Goal: Task Accomplishment & Management: Complete application form

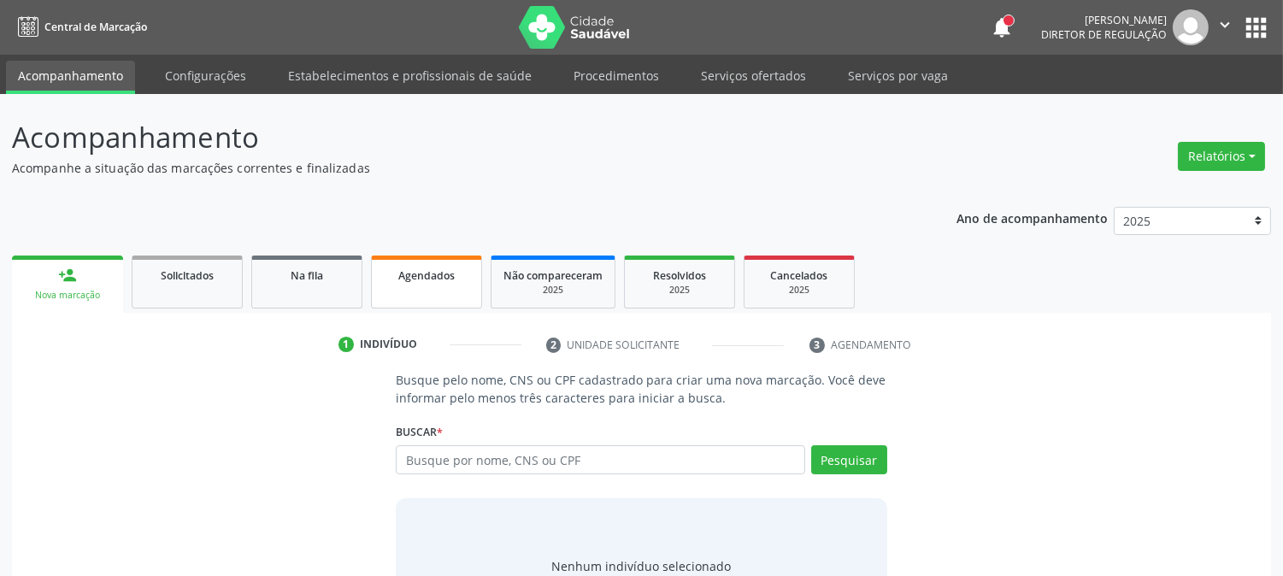
click at [411, 291] on link "Agendados" at bounding box center [426, 281] width 111 height 53
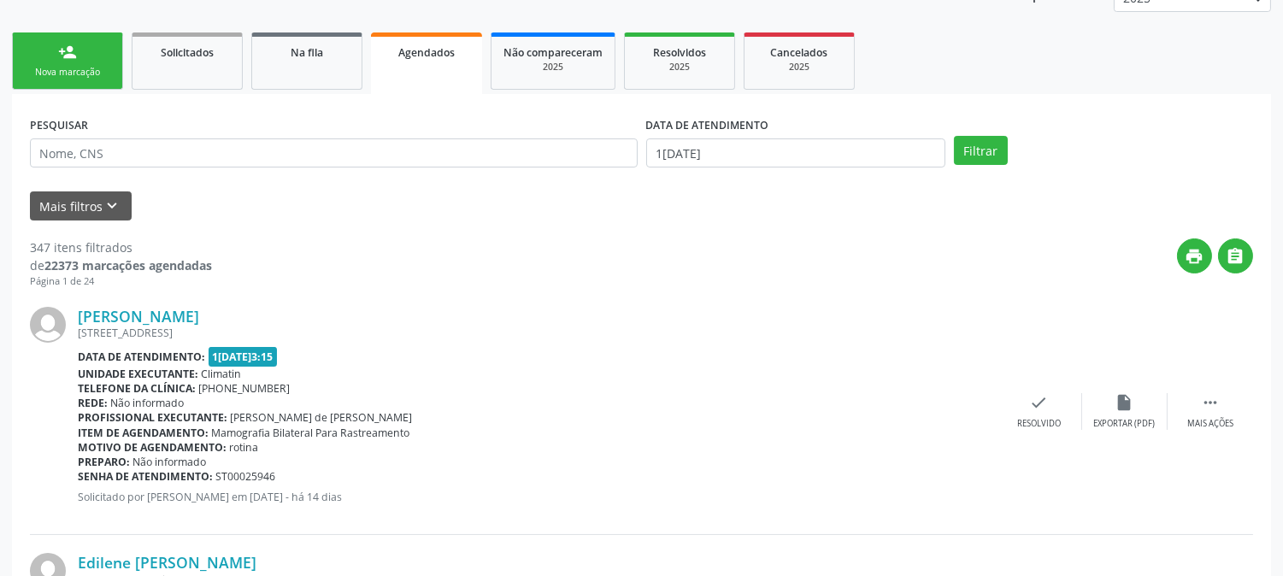
scroll to position [190, 0]
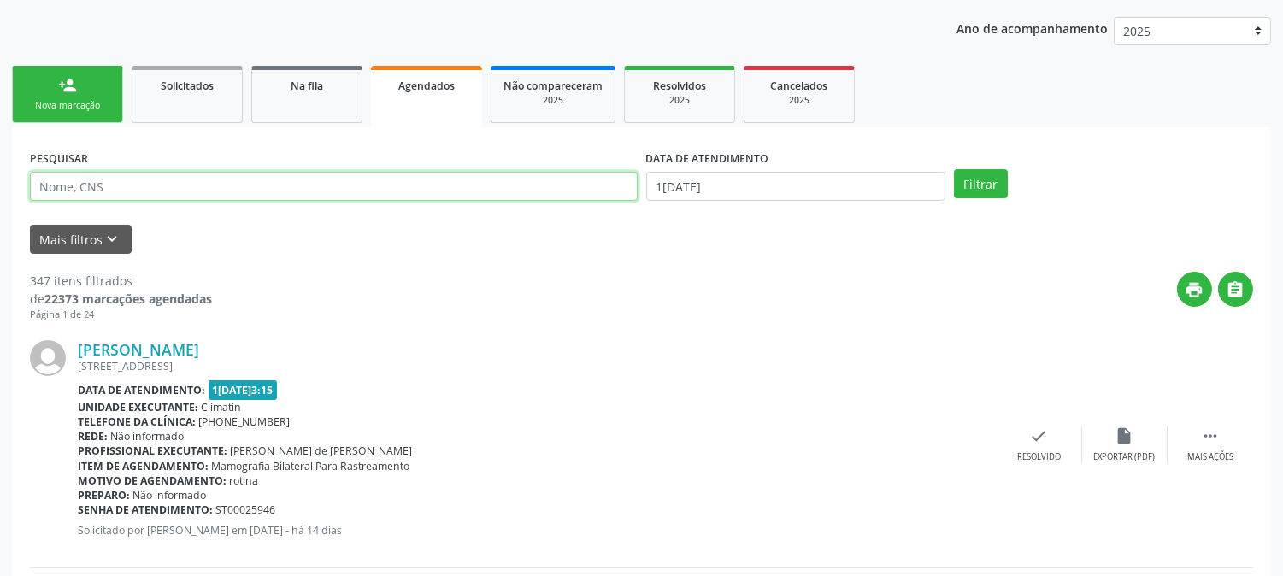
click at [218, 184] on input "text" at bounding box center [334, 186] width 608 height 29
type input "162009326390000"
click at [954, 169] on button "Filtrar" at bounding box center [981, 183] width 54 height 29
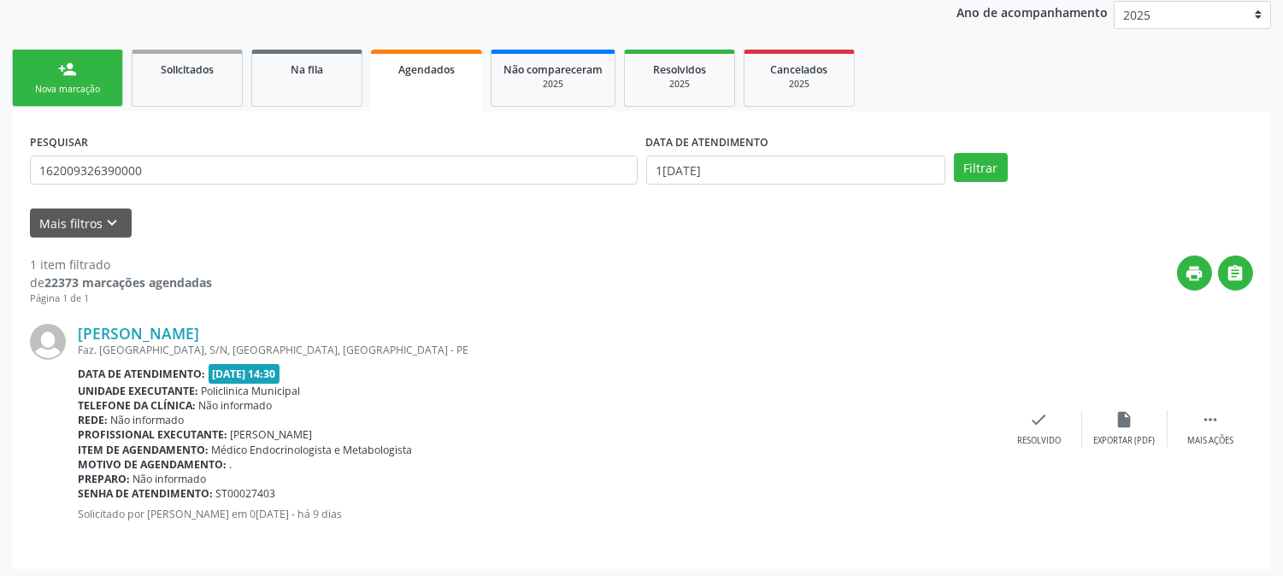
scroll to position [210, 0]
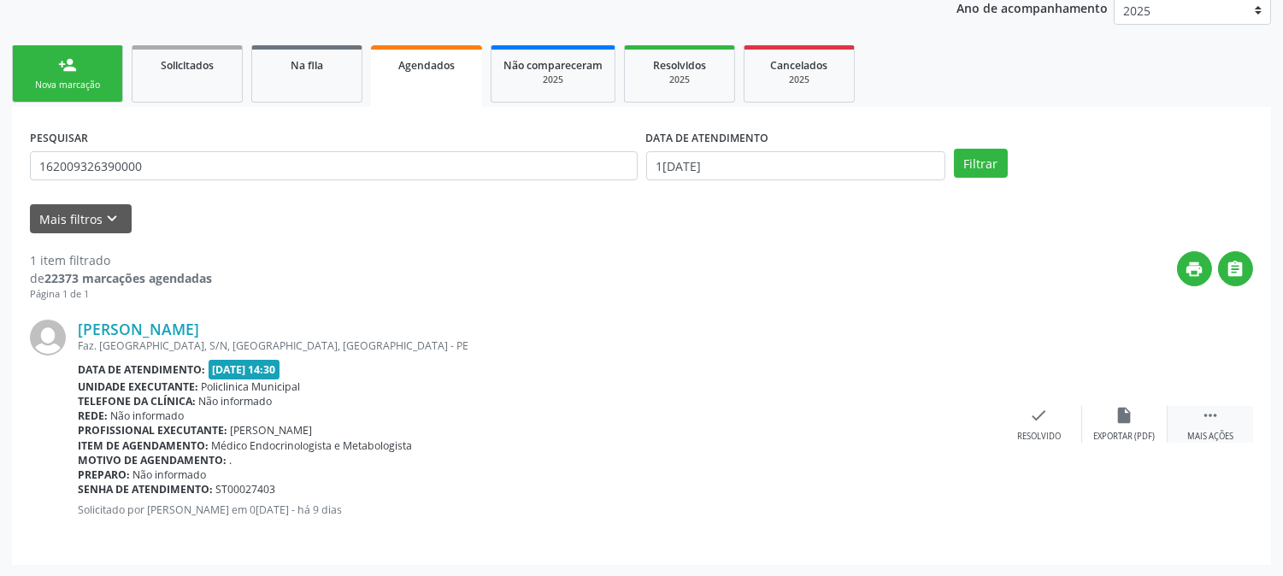
click at [1196, 415] on div " Mais ações" at bounding box center [1209, 424] width 85 height 37
click at [877, 434] on div "Imprimir" at bounding box center [867, 437] width 38 height 12
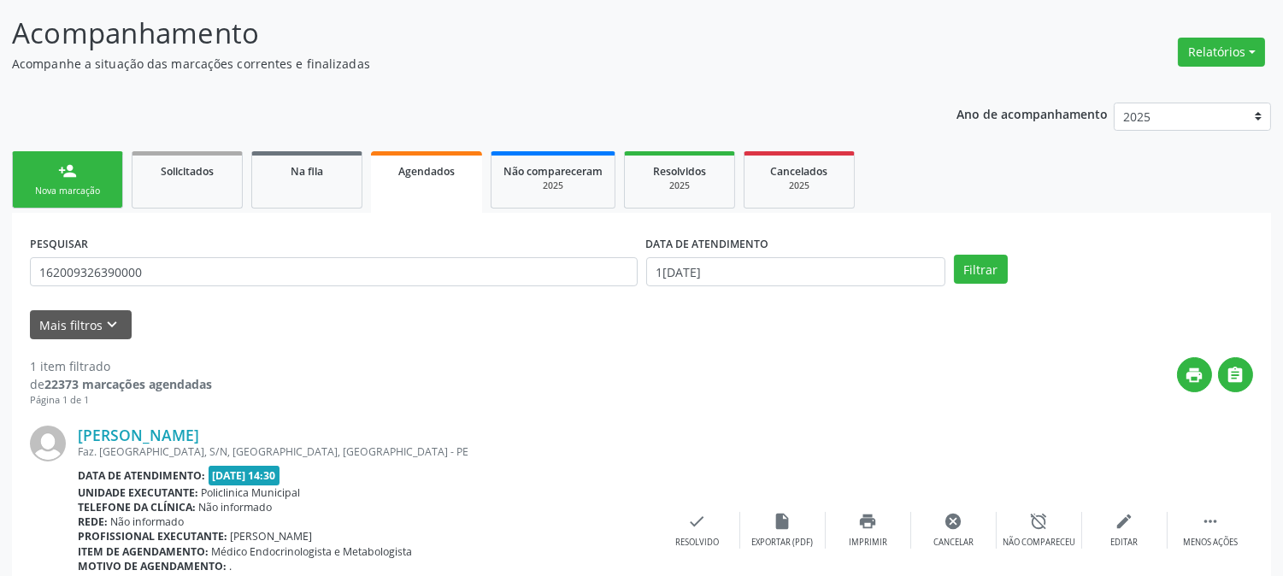
scroll to position [0, 0]
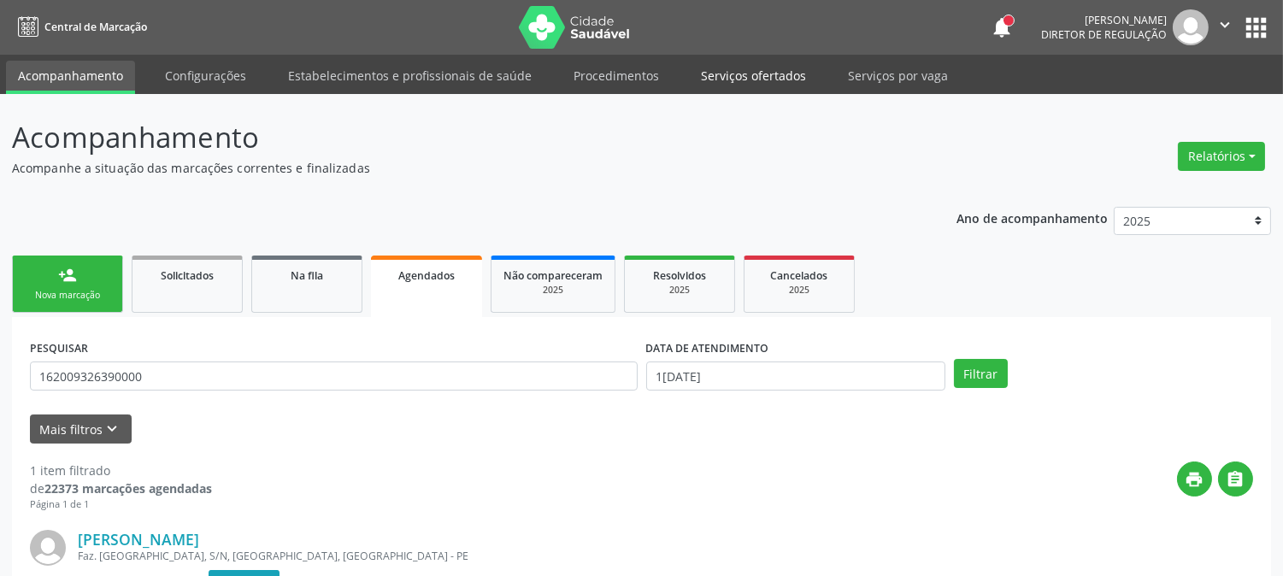
click at [731, 83] on link "Serviços ofertados" at bounding box center [753, 76] width 129 height 30
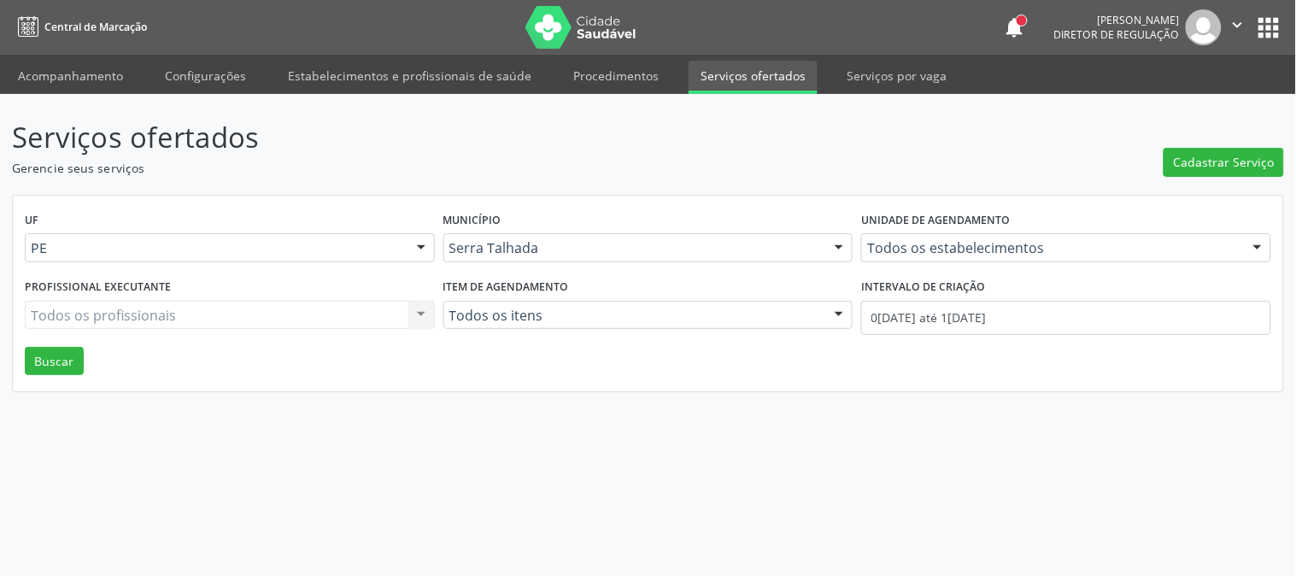
click at [759, 77] on link "Serviços ofertados" at bounding box center [753, 77] width 129 height 33
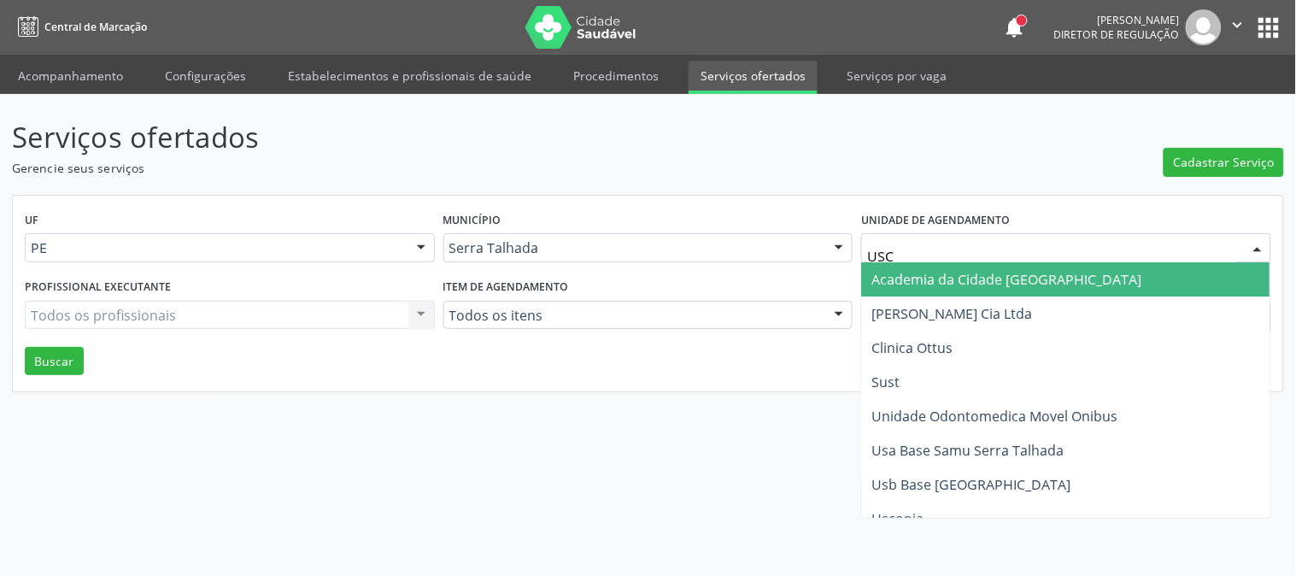
type input "USCO"
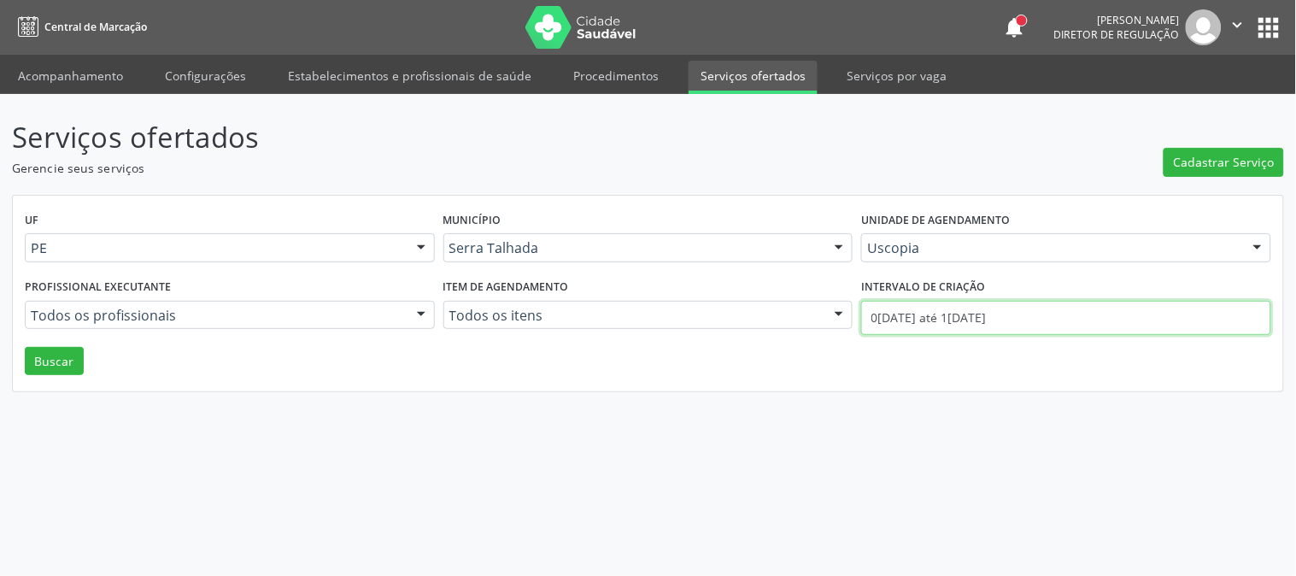
click at [890, 314] on input "01/10/2025 até 15/10/2025" at bounding box center [1066, 318] width 410 height 34
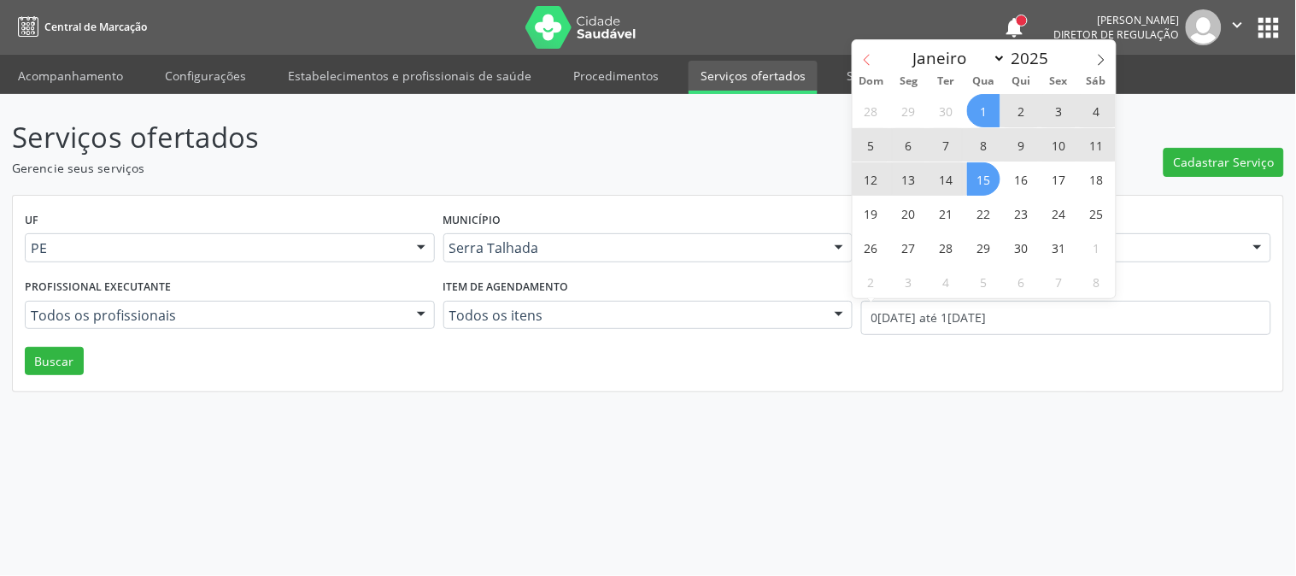
click at [864, 62] on icon at bounding box center [867, 60] width 12 height 12
select select "8"
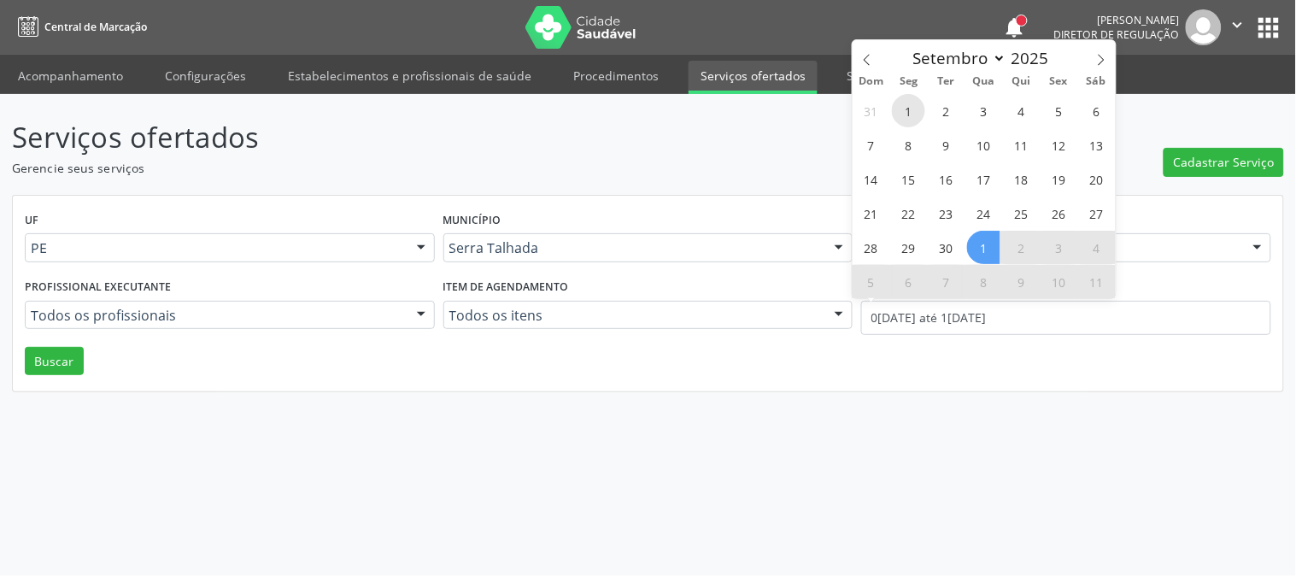
click at [914, 108] on span "1" at bounding box center [908, 110] width 33 height 33
type input "01/09/2025"
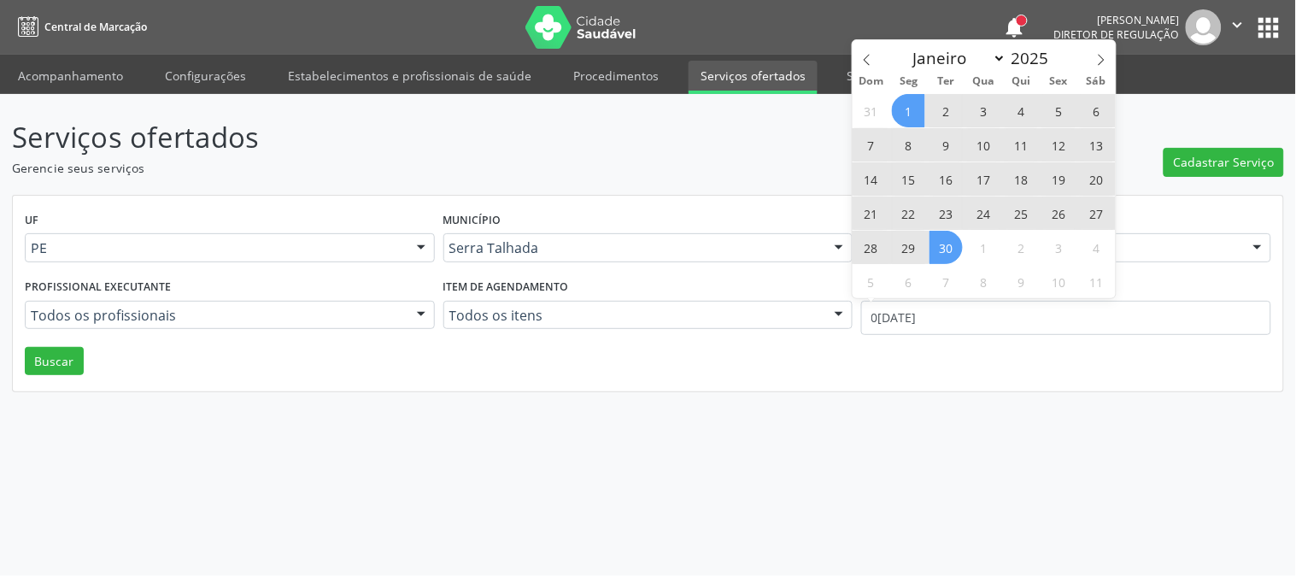
click at [937, 235] on span "30" at bounding box center [946, 247] width 33 height 33
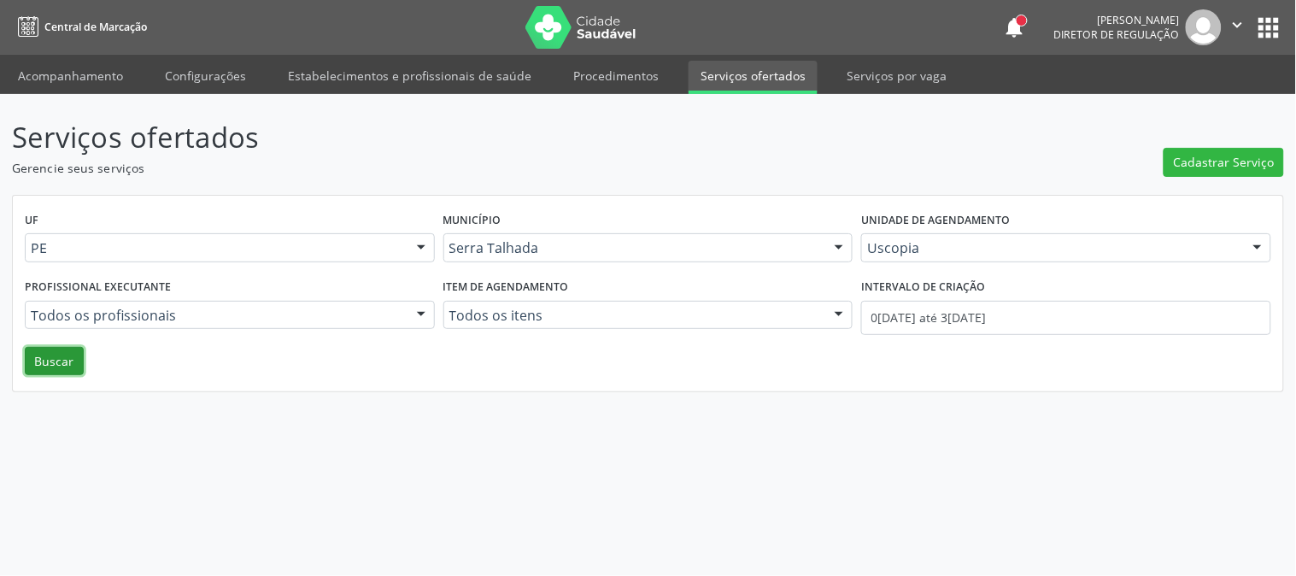
click at [49, 359] on button "Buscar" at bounding box center [54, 361] width 59 height 29
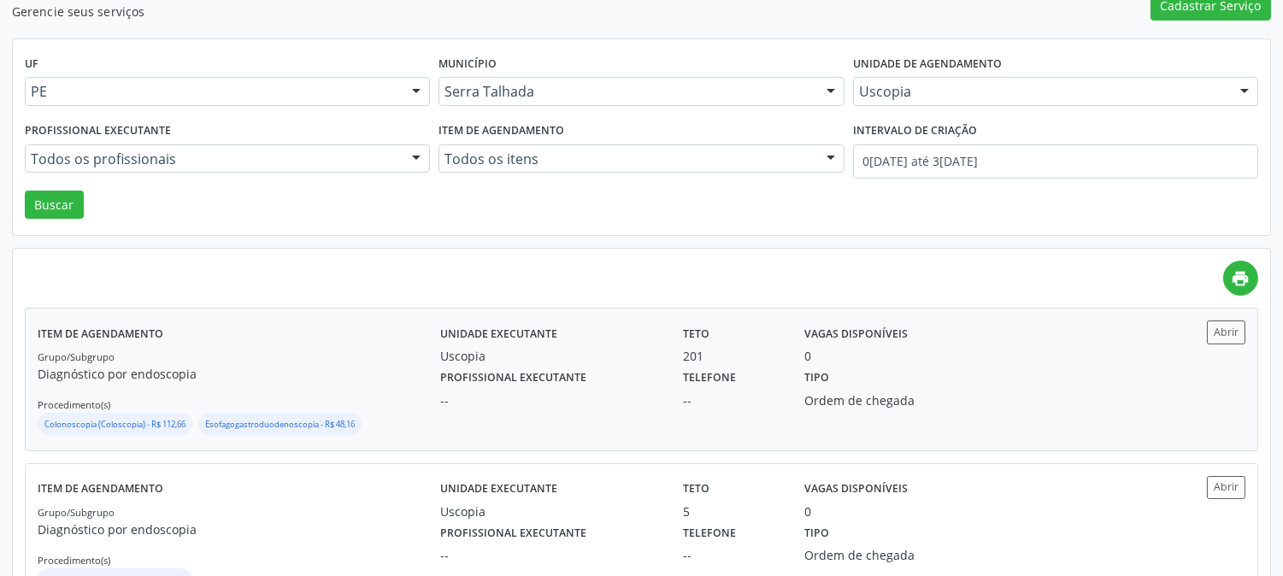
scroll to position [223, 0]
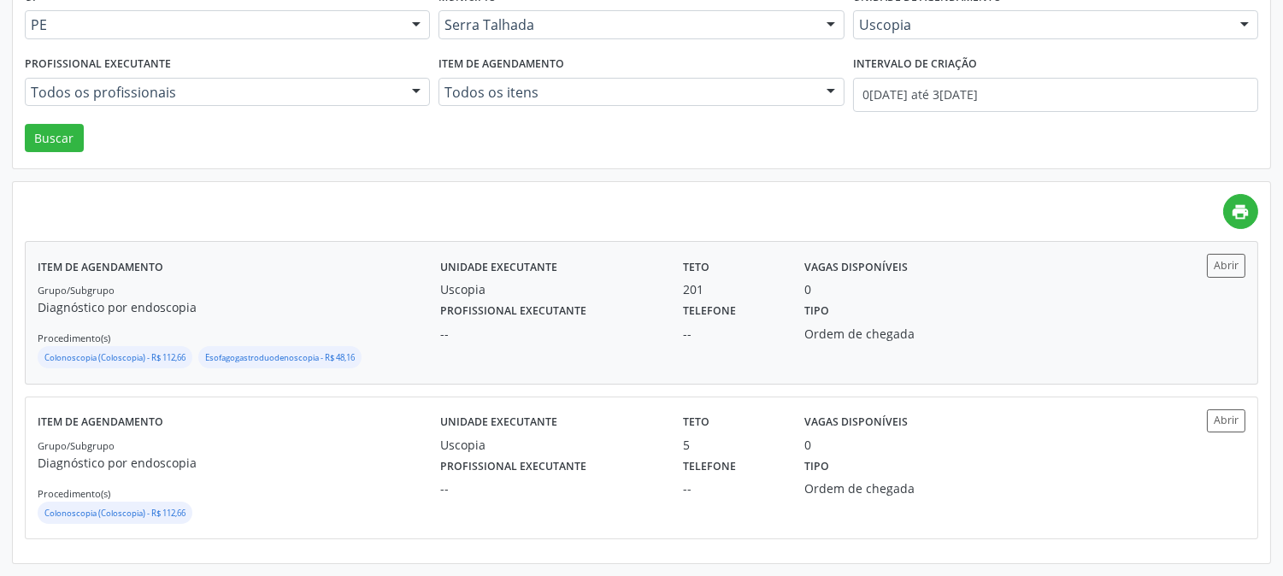
click at [561, 313] on label "Profissional executante" at bounding box center [513, 311] width 146 height 26
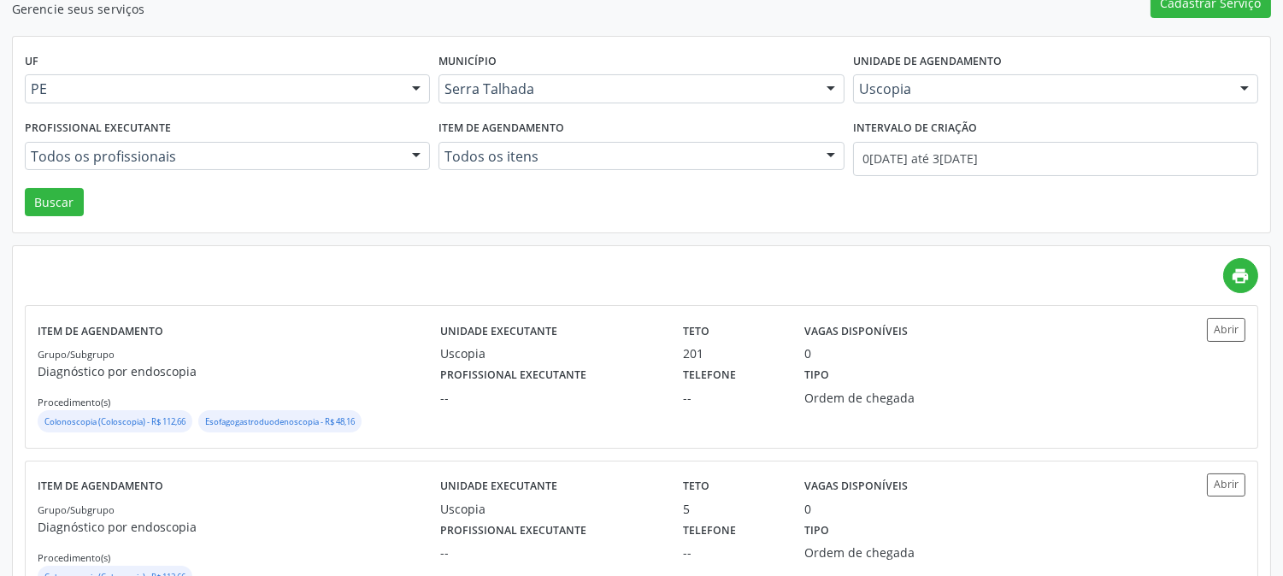
scroll to position [0, 0]
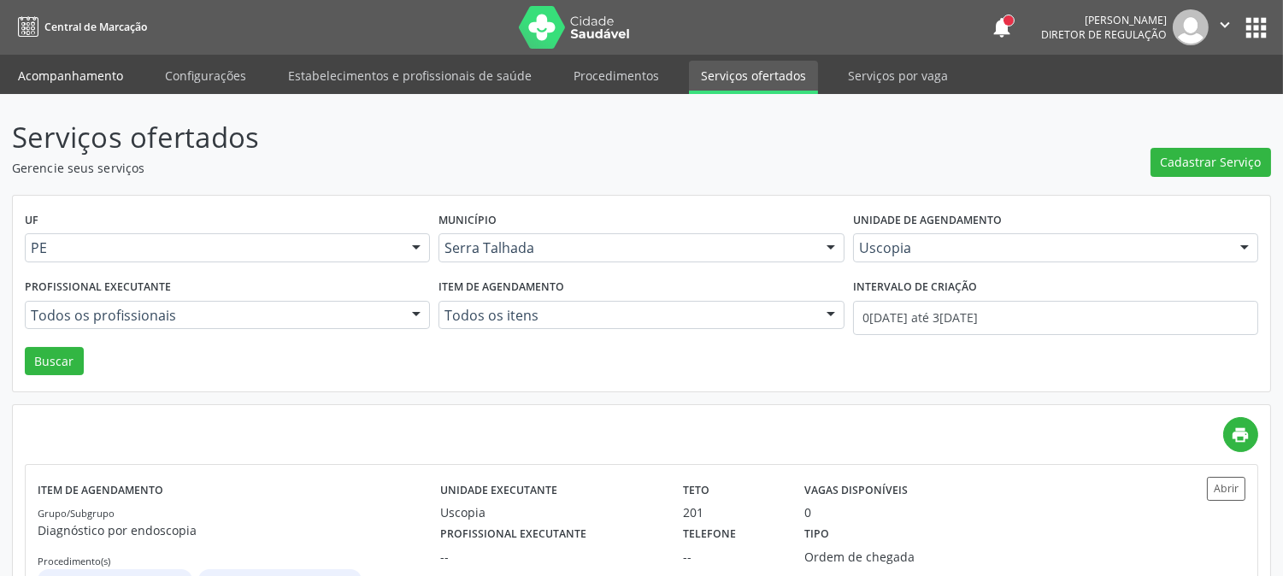
click at [67, 62] on link "Acompanhamento" at bounding box center [70, 76] width 129 height 30
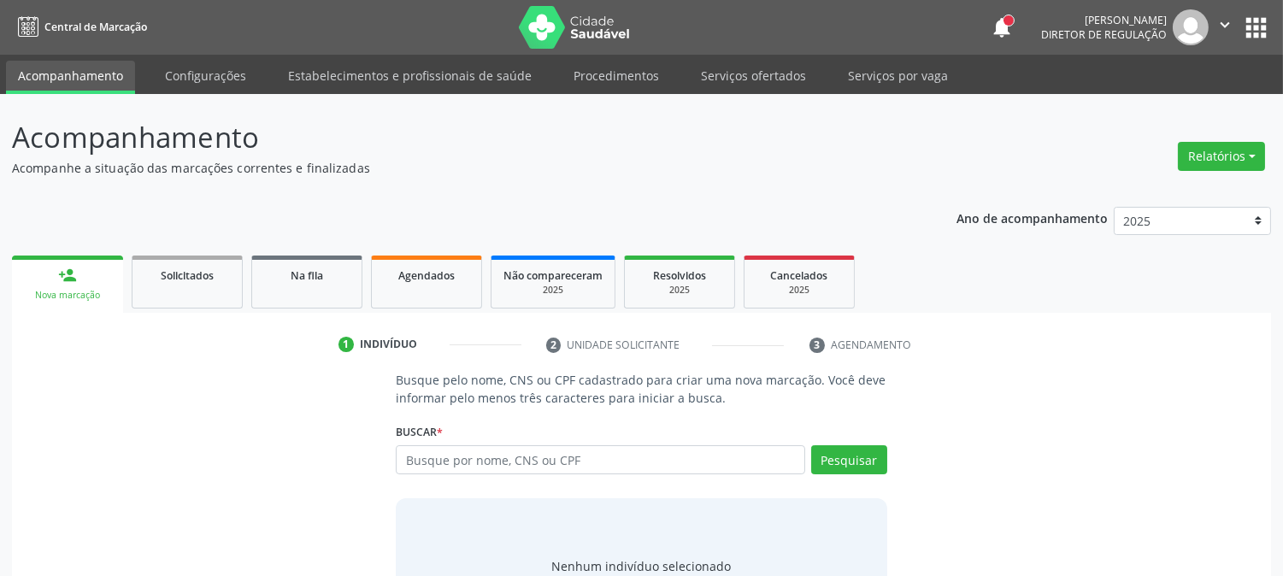
click at [81, 71] on link "Acompanhamento" at bounding box center [70, 77] width 129 height 33
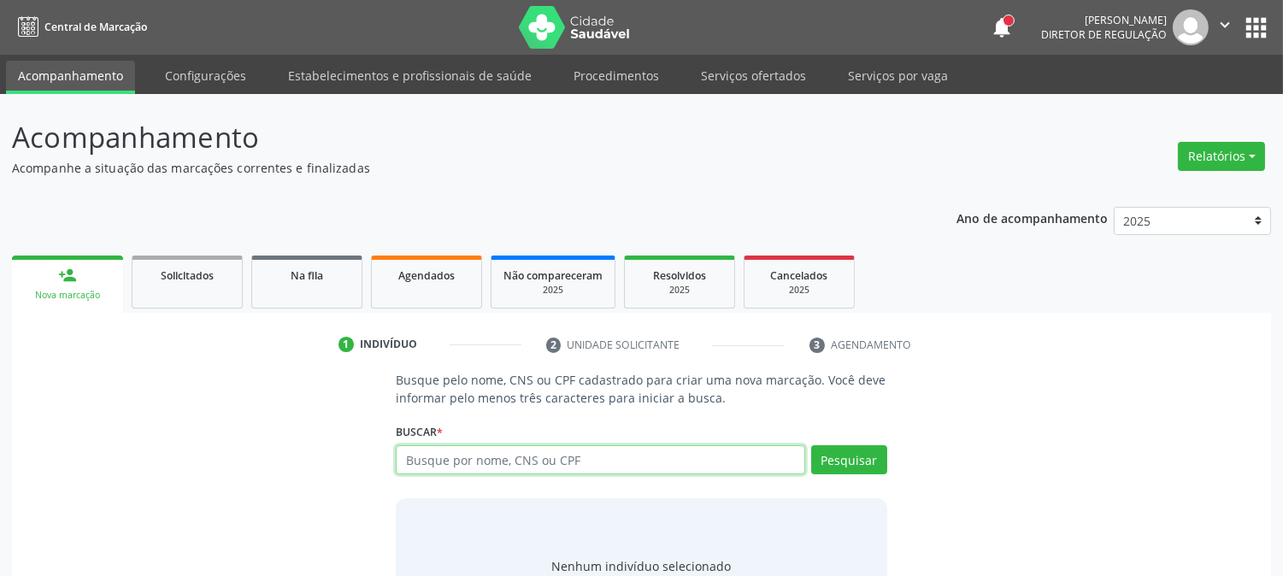
click at [540, 451] on input "text" at bounding box center [600, 459] width 408 height 29
type input "07240059430"
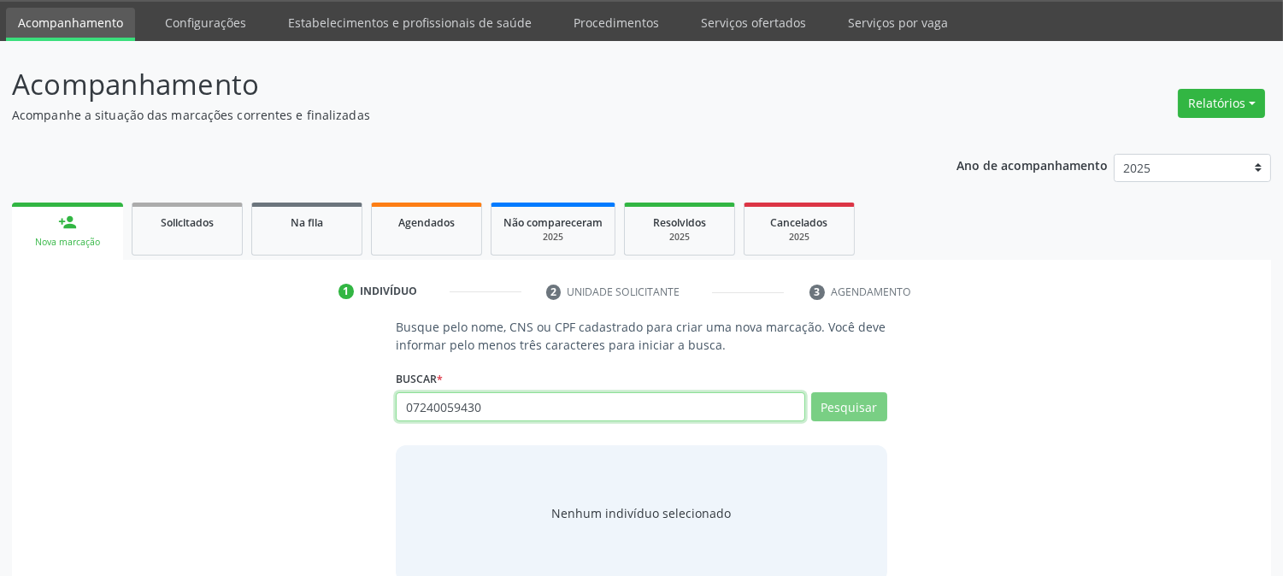
scroll to position [81, 0]
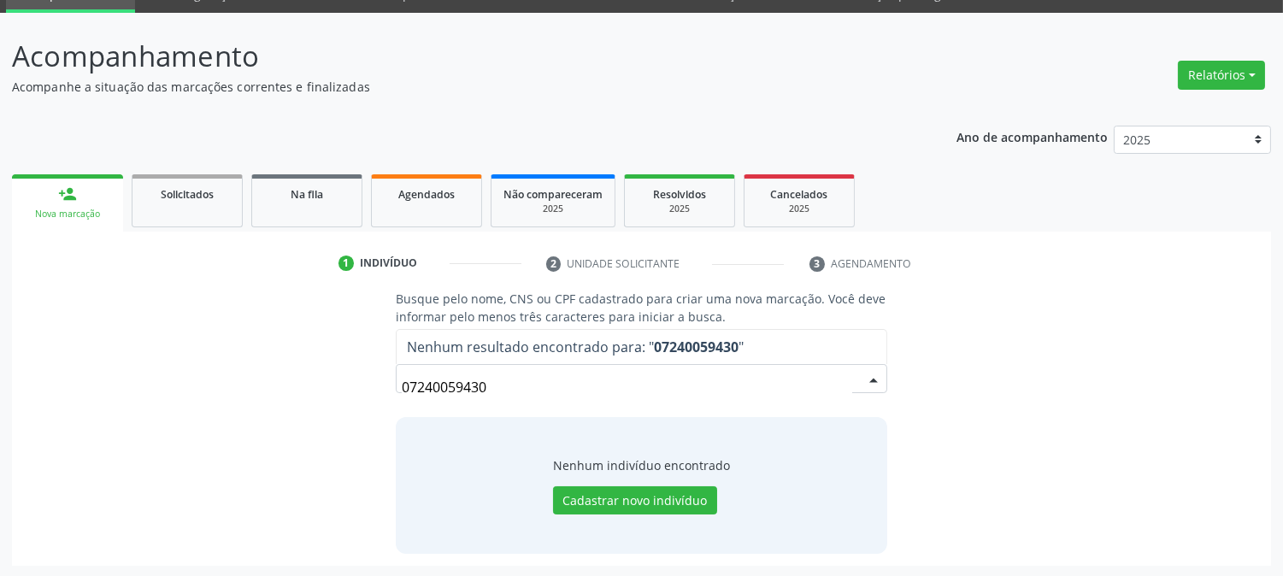
click at [571, 388] on input "07240059430" at bounding box center [626, 387] width 449 height 34
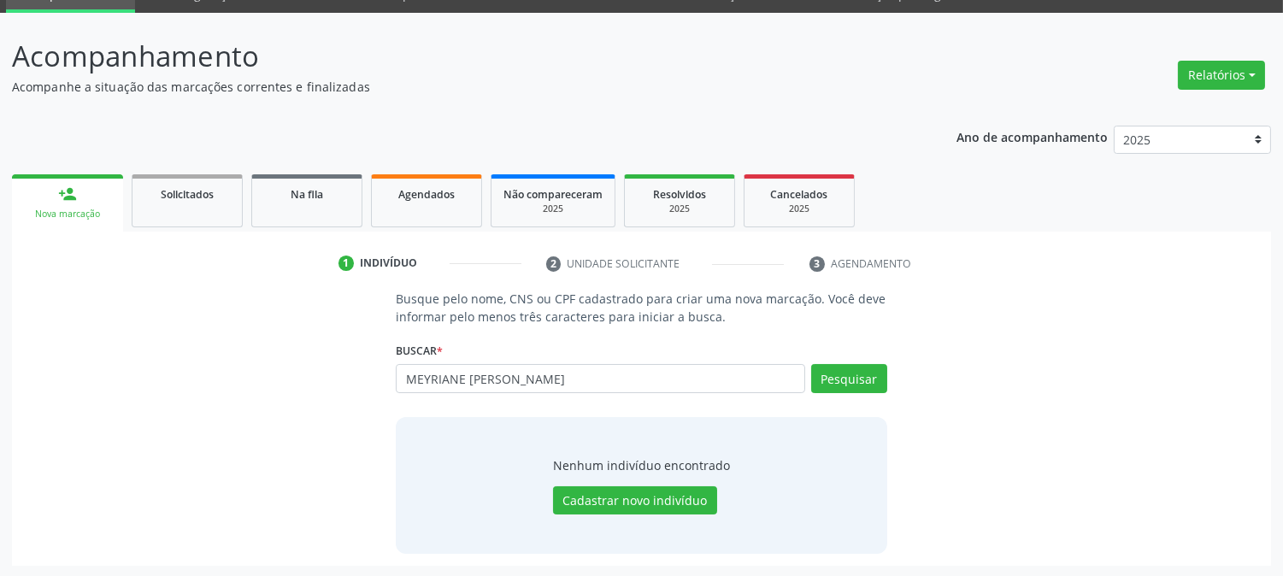
type input "MEYRIANE CRISTINA DE L"
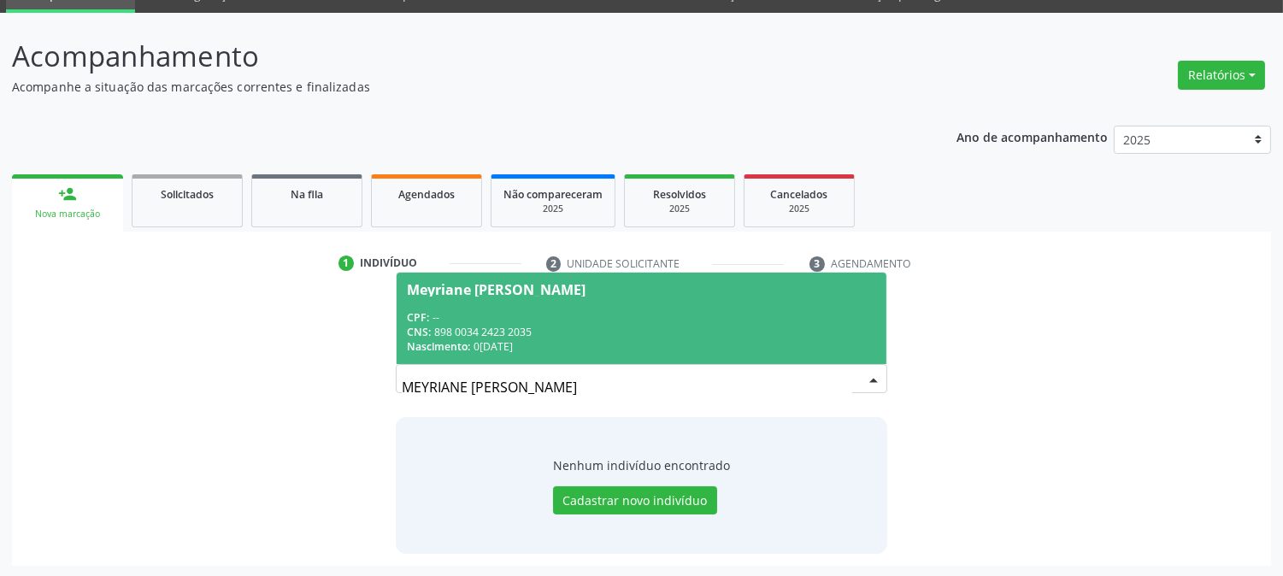
click at [713, 329] on div "CNS: 898 0034 2423 2035" at bounding box center [641, 332] width 468 height 15
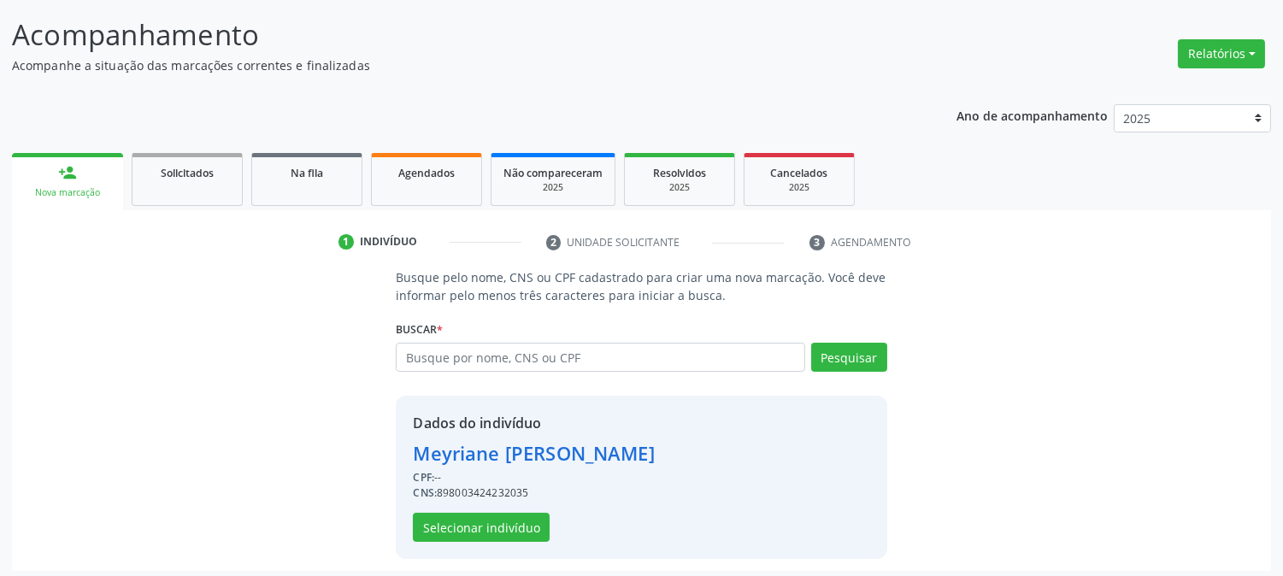
scroll to position [108, 0]
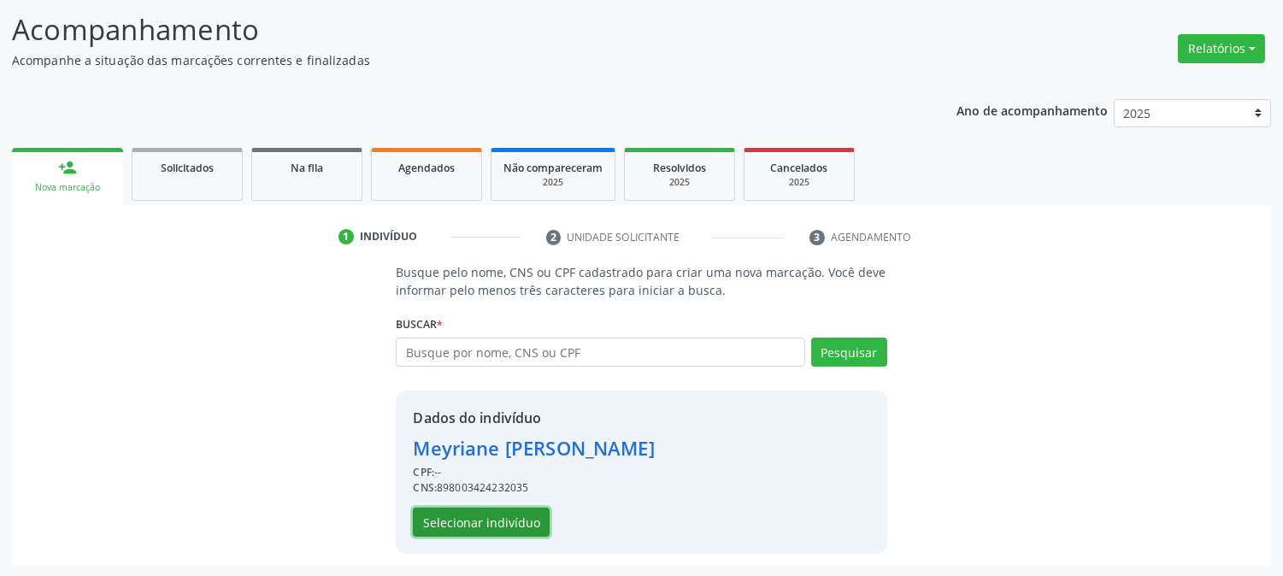
click at [490, 530] on button "Selecionar indivíduo" at bounding box center [481, 522] width 137 height 29
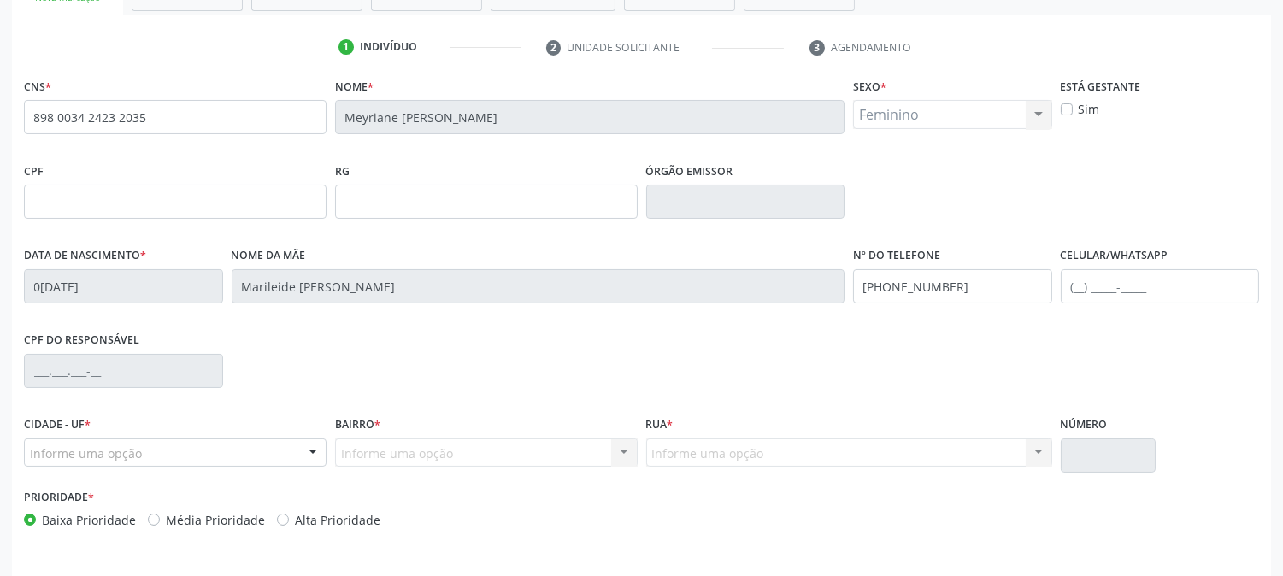
scroll to position [349, 0]
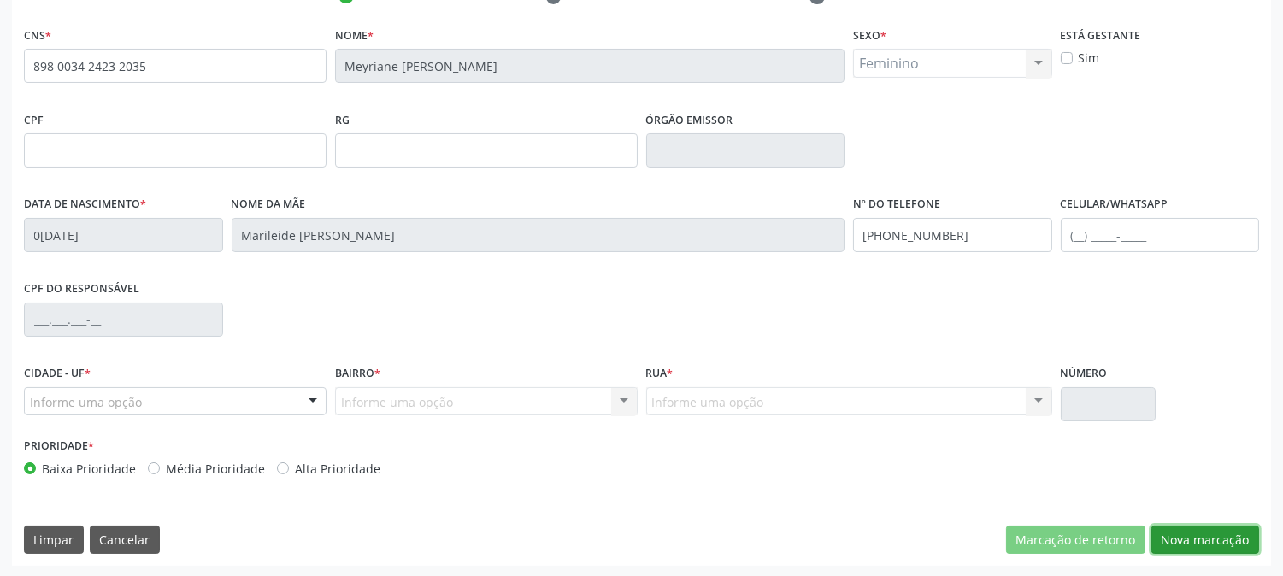
click at [1172, 536] on button "Nova marcação" at bounding box center [1205, 540] width 108 height 29
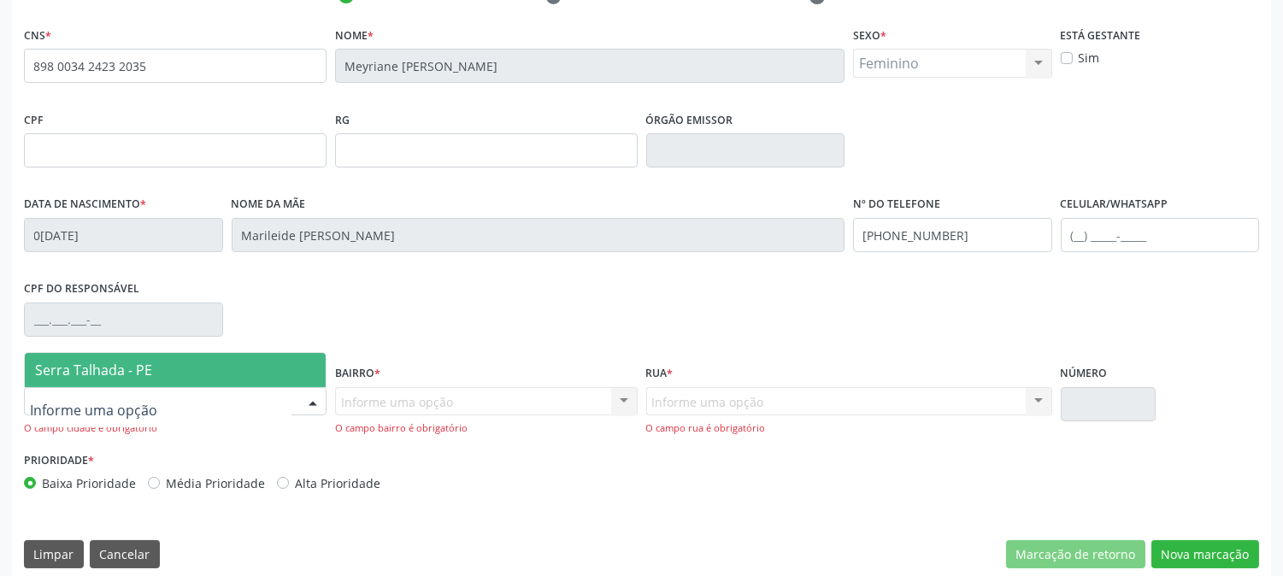
click at [225, 393] on div at bounding box center [175, 401] width 302 height 29
click at [200, 381] on span "Serra Talhada - PE" at bounding box center [175, 370] width 301 height 34
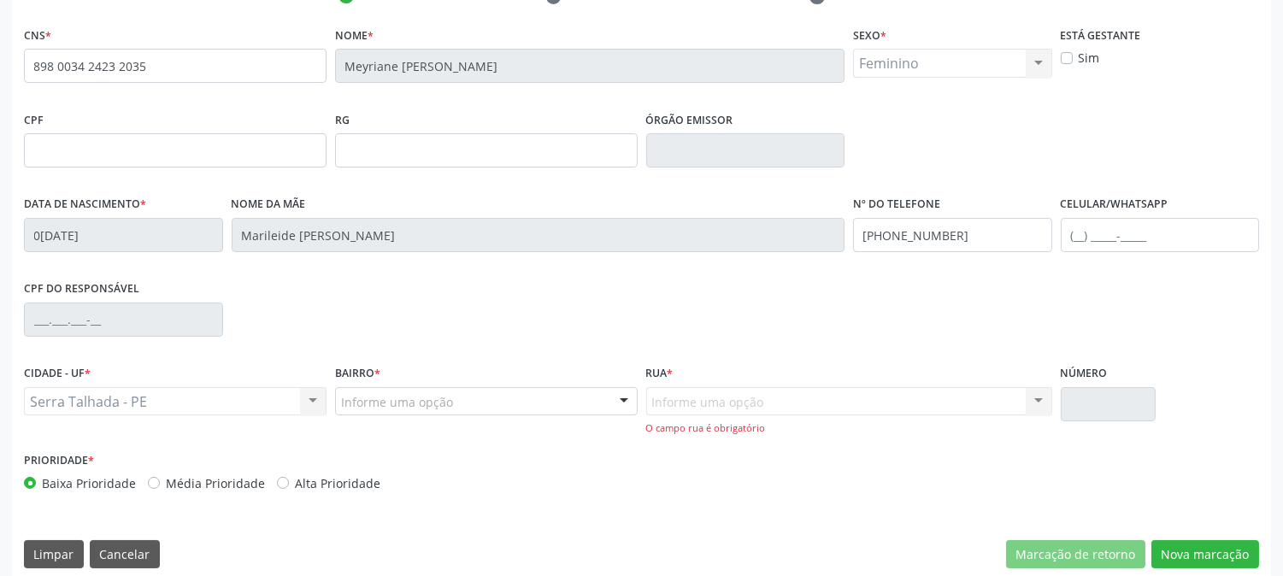
click at [395, 389] on div "Informe uma opção" at bounding box center [486, 401] width 302 height 29
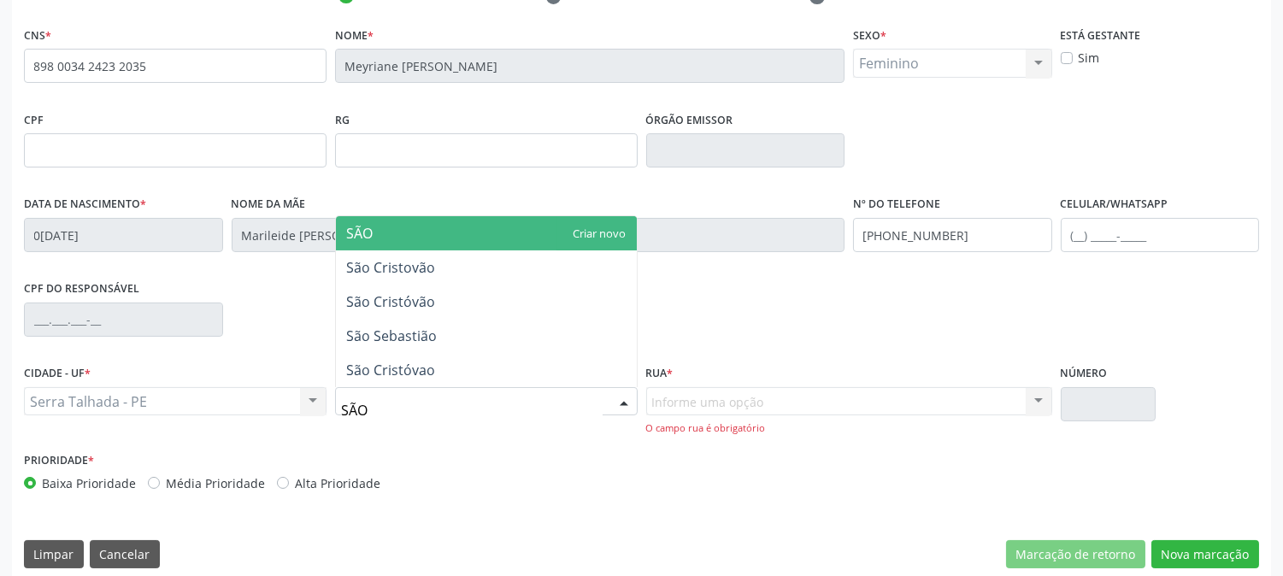
type input "SÃO"
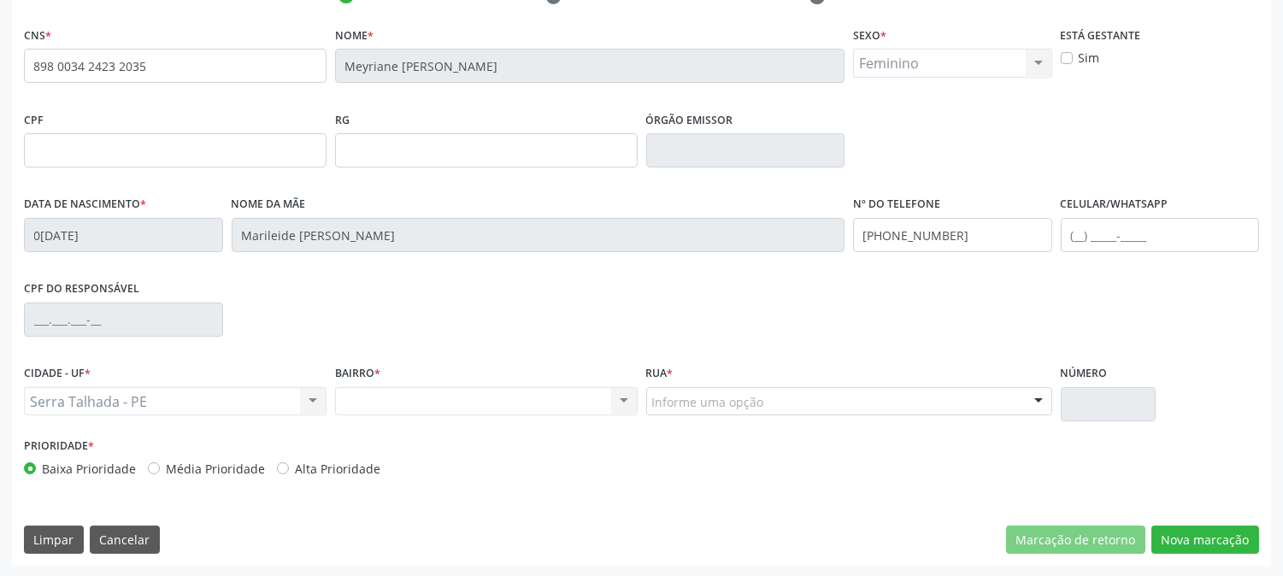
drag, startPoint x: 668, startPoint y: 387, endPoint x: 687, endPoint y: 399, distance: 22.3
click at [671, 389] on div "Informe uma opção" at bounding box center [849, 401] width 406 height 29
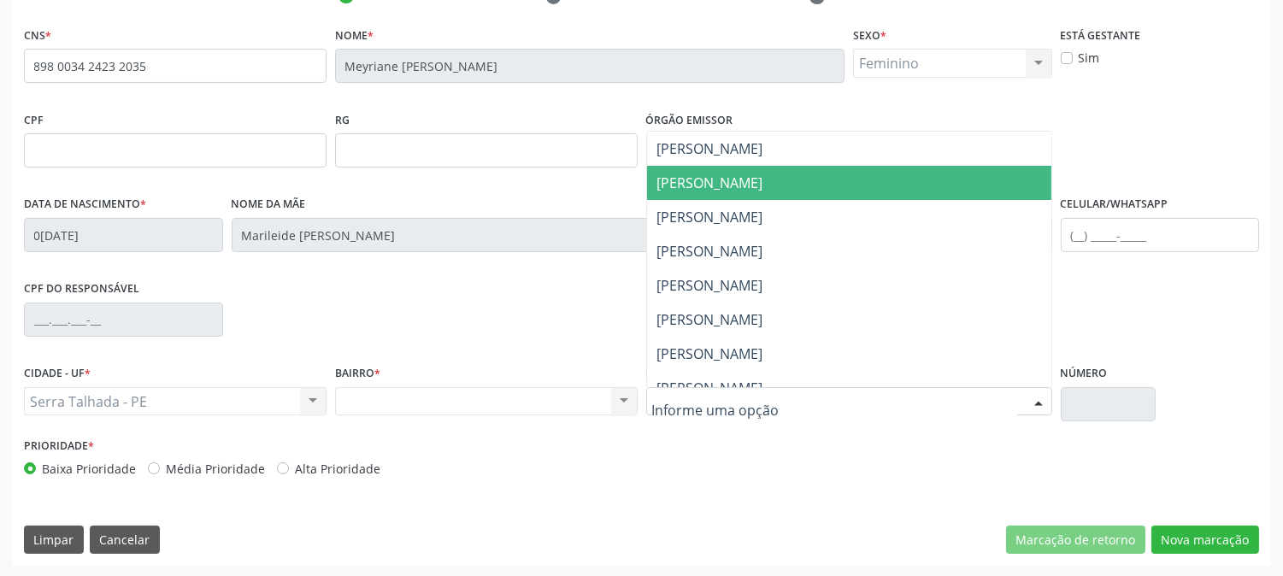
click at [727, 173] on span "Miguel Nunes de Souza" at bounding box center [710, 182] width 106 height 19
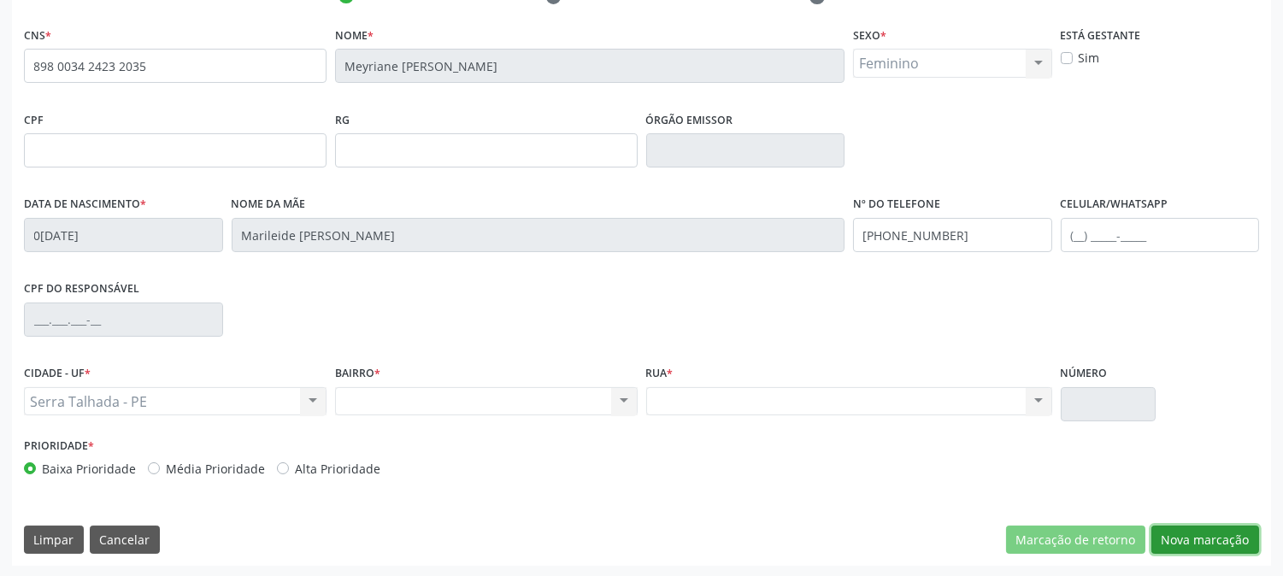
click at [1175, 542] on button "Nova marcação" at bounding box center [1205, 540] width 108 height 29
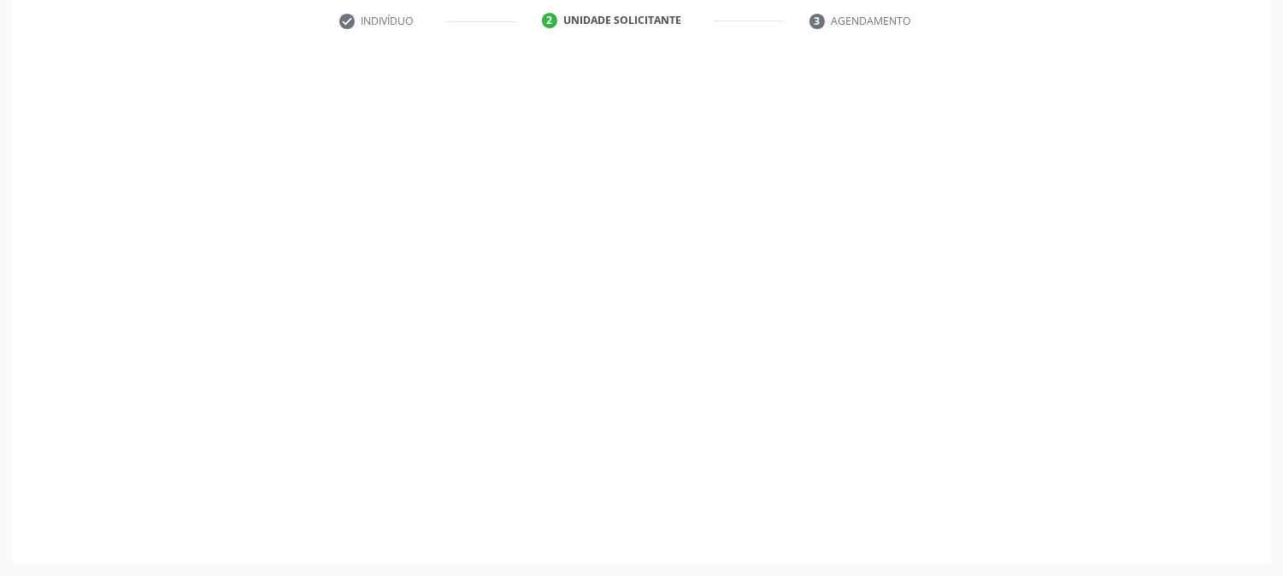
scroll to position [322, 0]
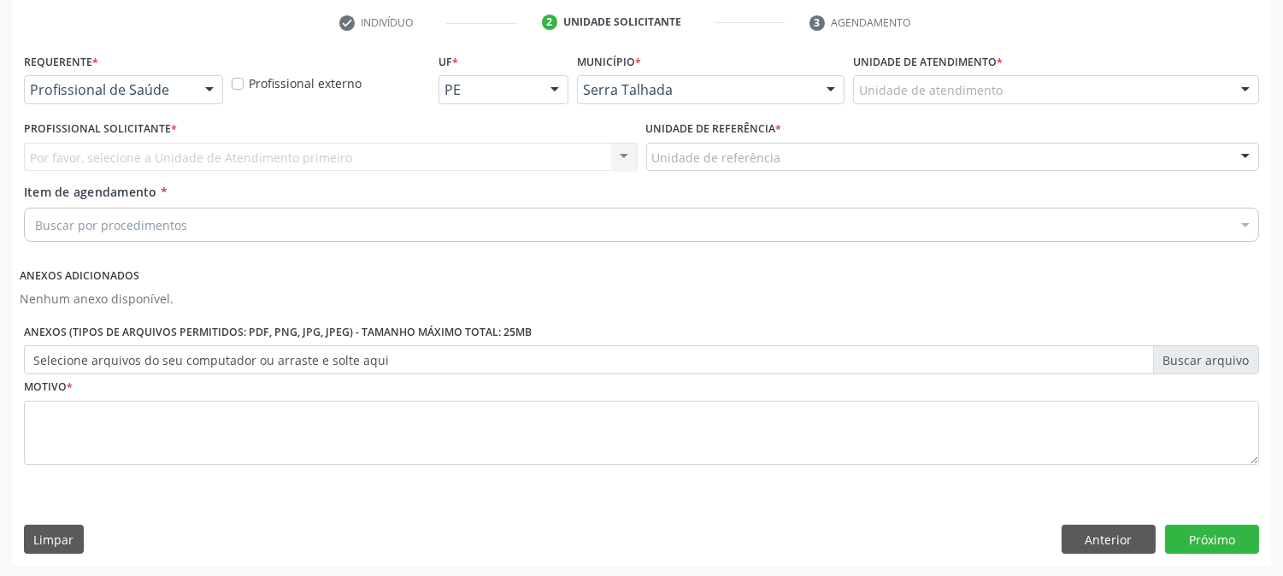
click at [92, 100] on div "Profissional de Saúde" at bounding box center [123, 89] width 199 height 29
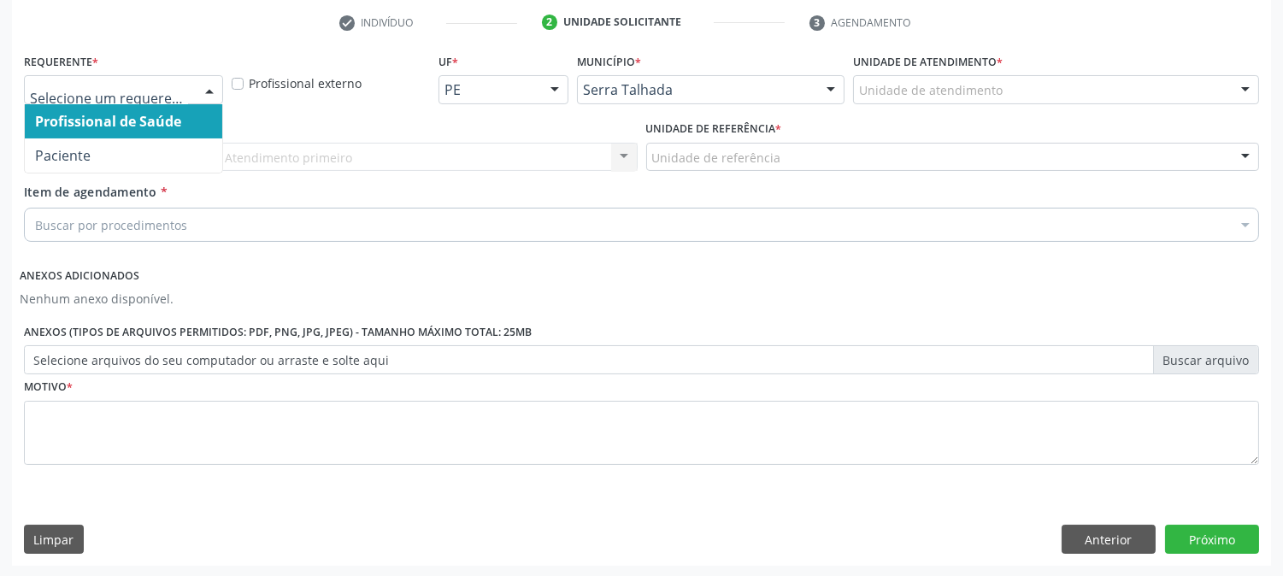
click at [88, 132] on span "Profissional de Saúde" at bounding box center [123, 121] width 197 height 34
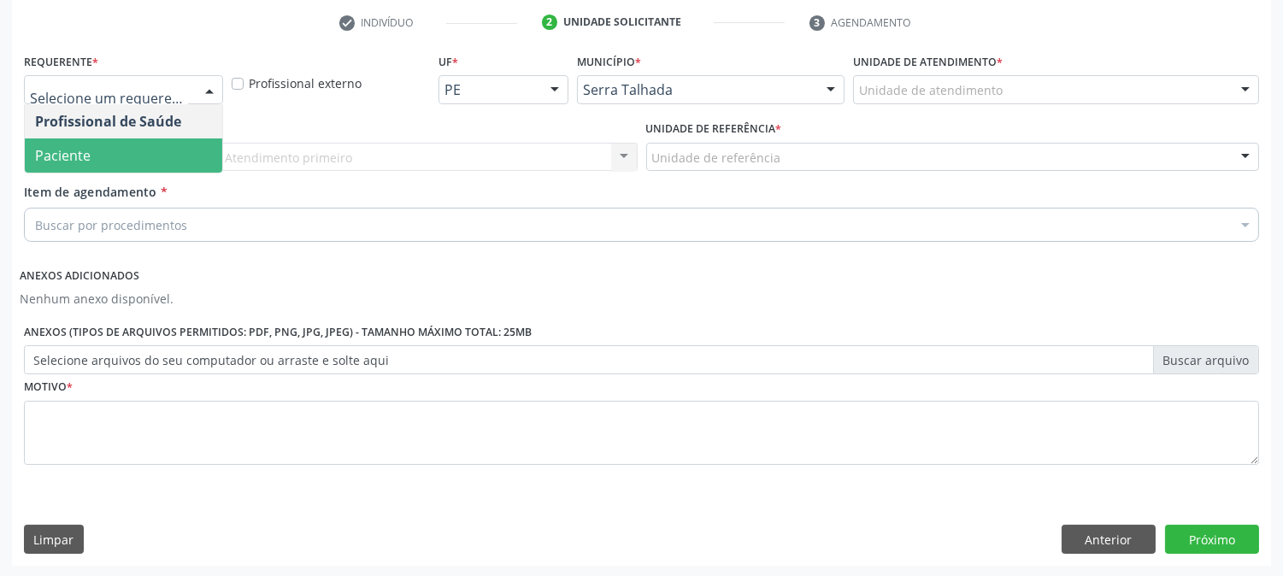
click at [77, 138] on span "Paciente" at bounding box center [123, 155] width 197 height 34
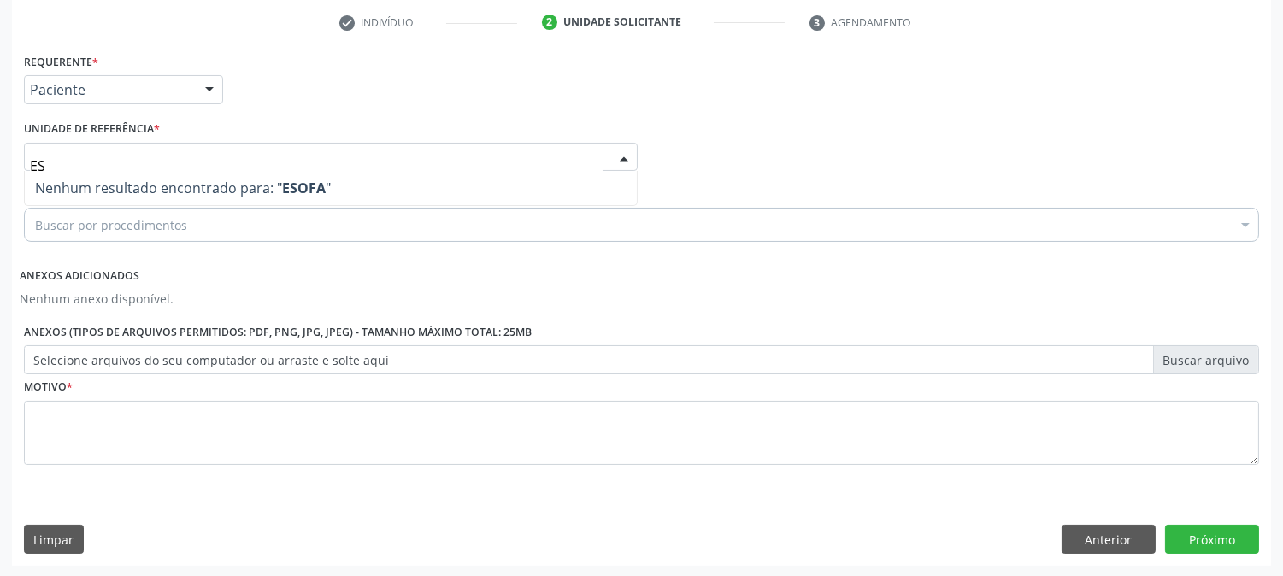
type input "E"
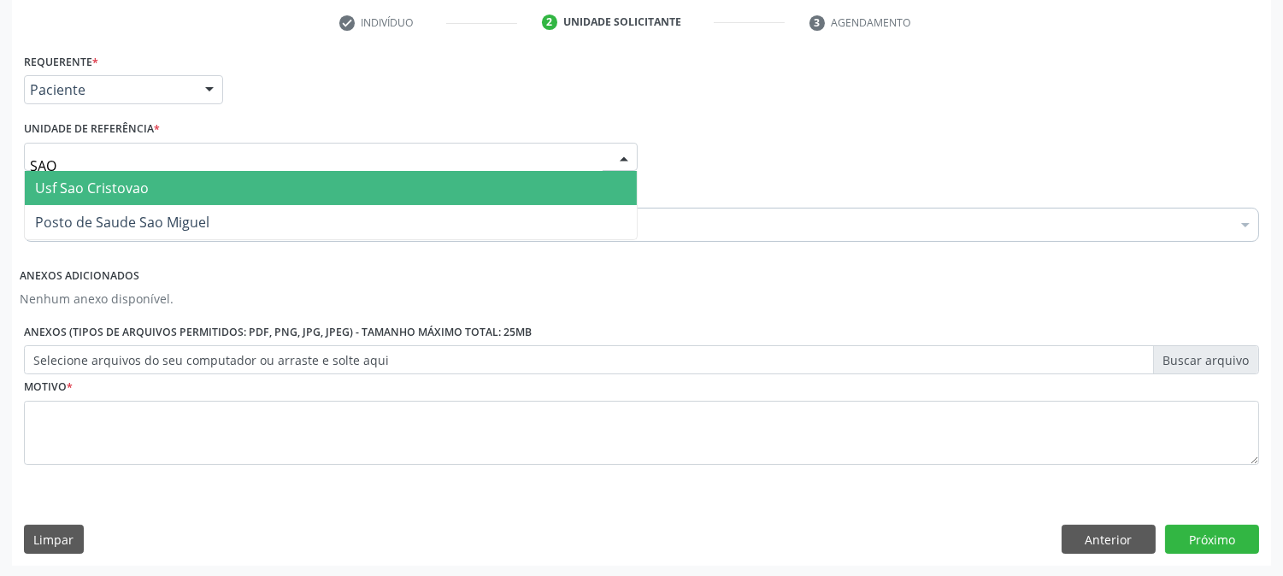
type input "SAO C"
click at [73, 190] on span "Usf Sao Cristovao" at bounding box center [92, 188] width 114 height 19
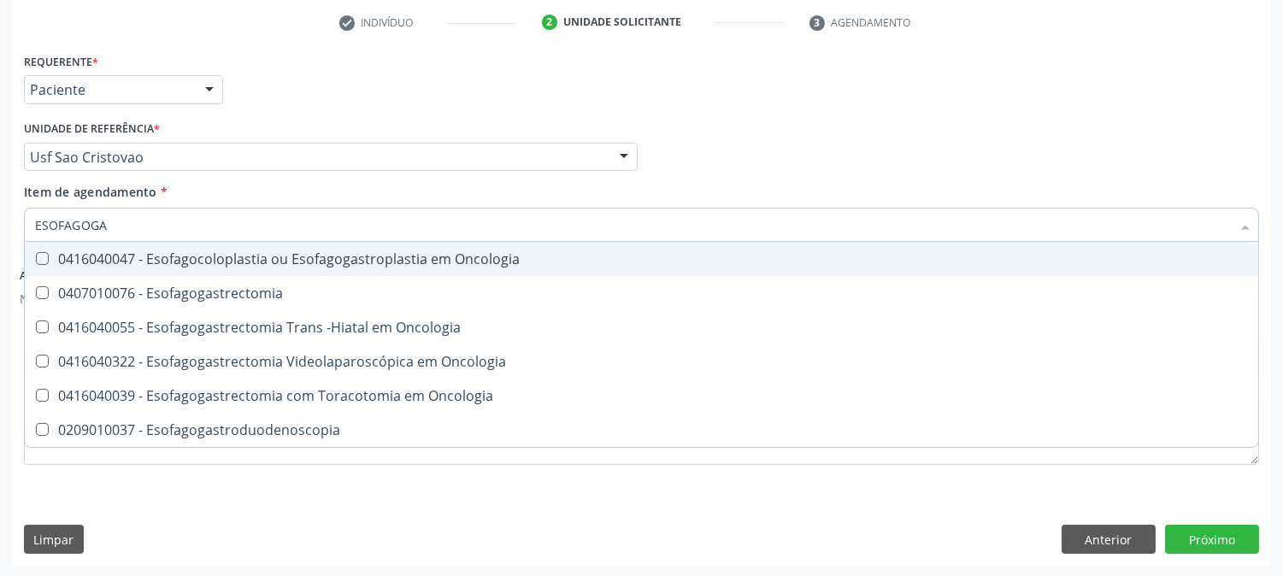
type input "ESOFAGOGAS"
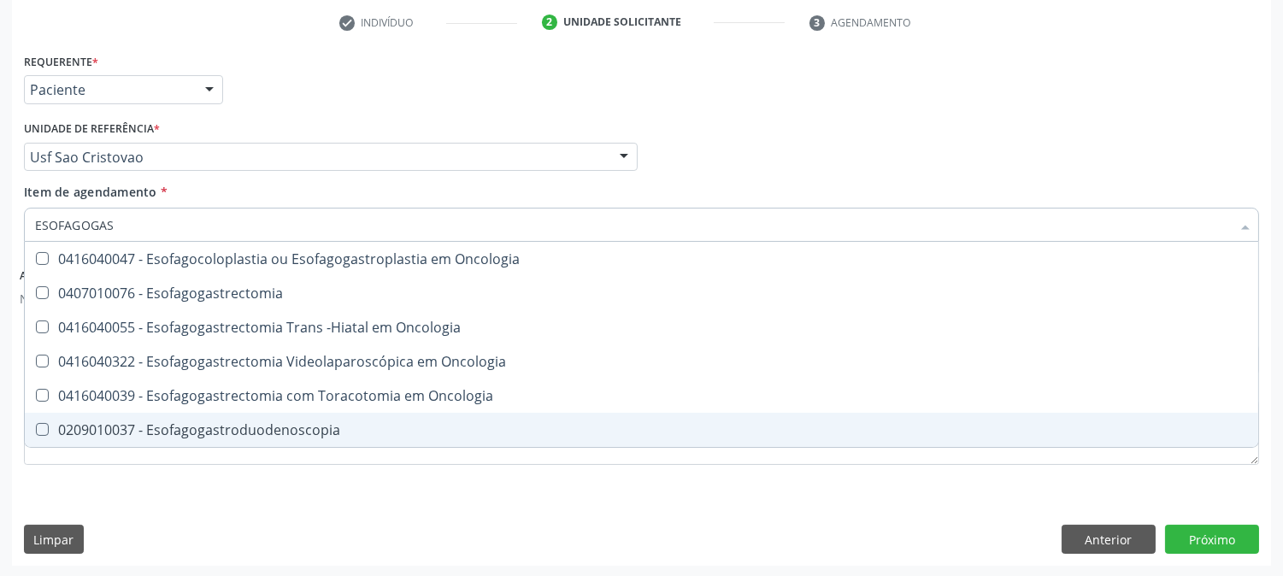
click at [338, 438] on span "0209010037 - Esofagogastroduodenoscopia" at bounding box center [641, 430] width 1233 height 34
checkbox Esofagogastroduodenoscopia "true"
click at [316, 506] on div "Requerente * Paciente Profissional de Saúde Paciente Nenhum resultado encontrad…" at bounding box center [641, 307] width 1259 height 516
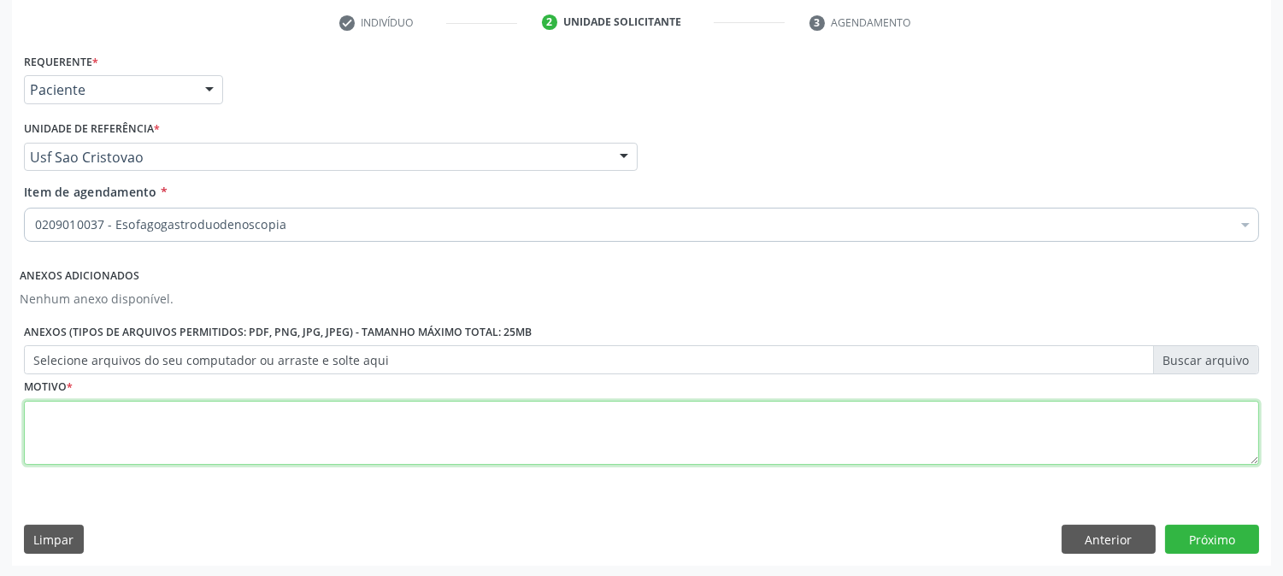
click at [95, 453] on textarea at bounding box center [641, 433] width 1235 height 65
type textarea "S"
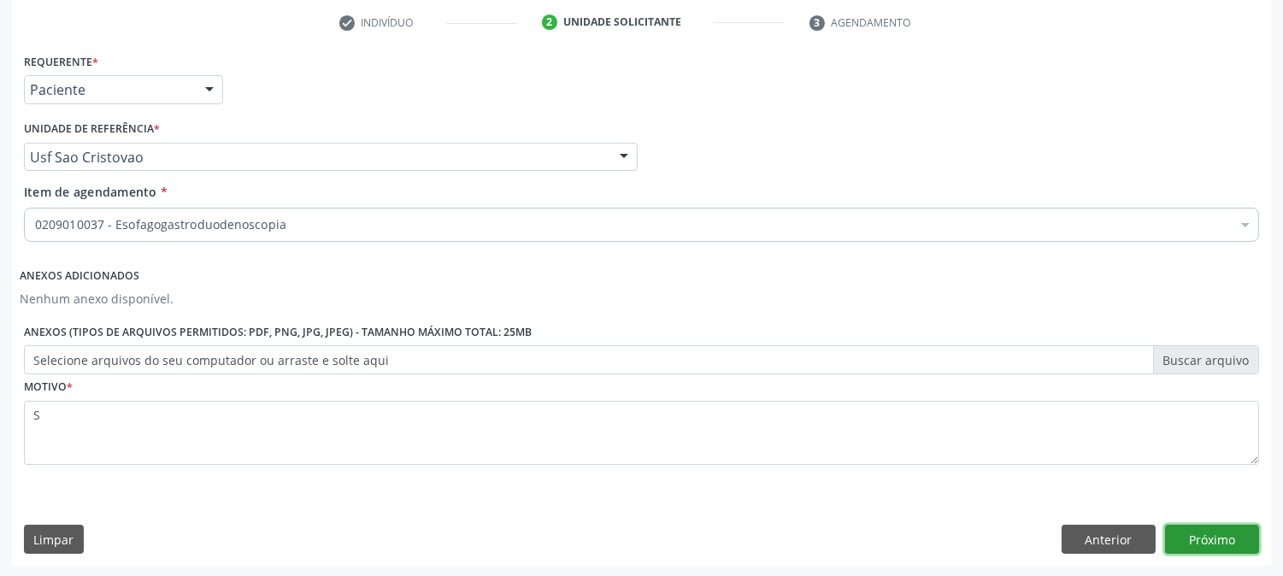
click at [1189, 525] on button "Próximo" at bounding box center [1212, 539] width 94 height 29
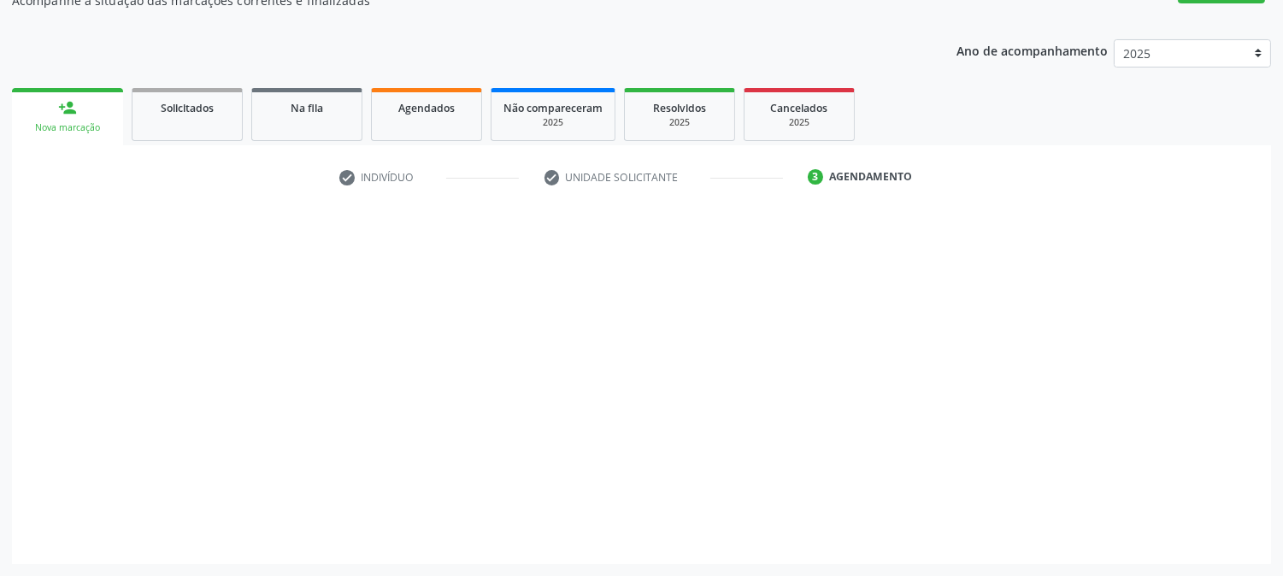
scroll to position [167, 0]
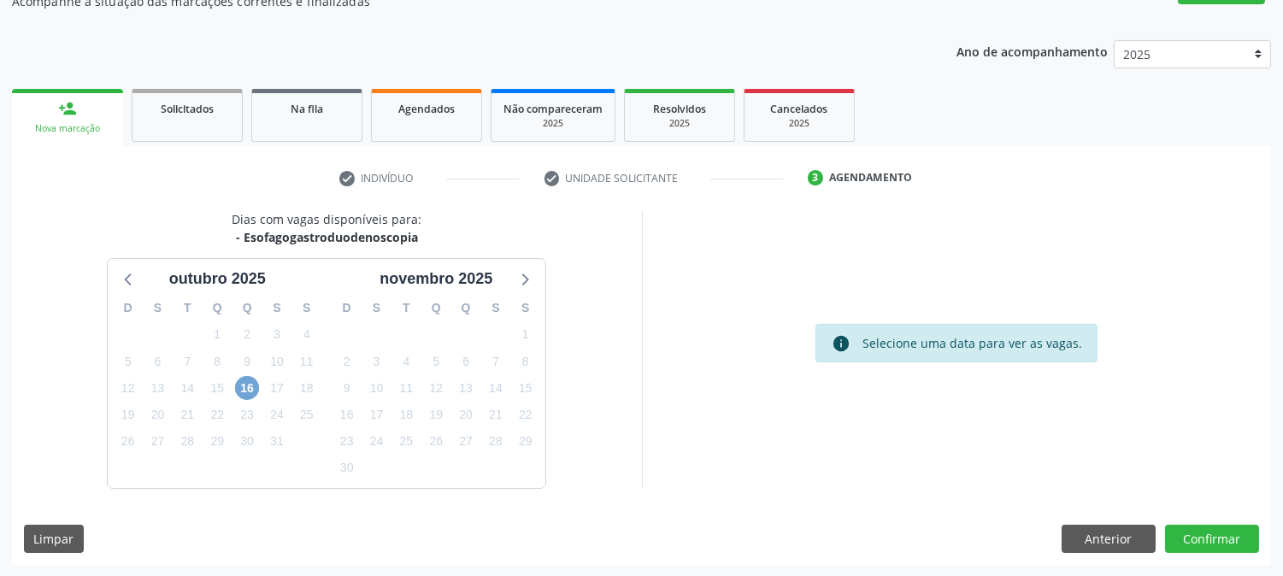
click at [244, 390] on span "16" at bounding box center [247, 388] width 24 height 24
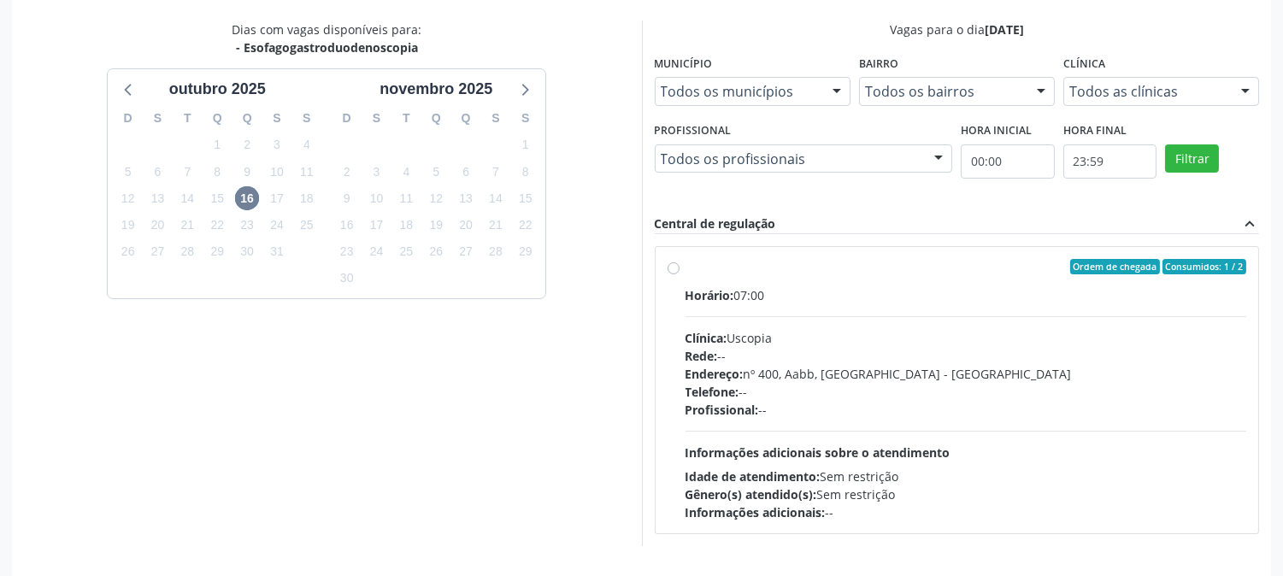
click at [864, 434] on div "Horário: 07:00 Clínica: Uscopia Rede: -- Endereço: nº 400, Aabb, Serra Talhada …" at bounding box center [965, 403] width 561 height 235
click at [679, 274] on input "Ordem de chegada Consumidos: 1 / 2 Horário: 07:00 Clínica: Uscopia Rede: -- End…" at bounding box center [673, 266] width 12 height 15
radio input "true"
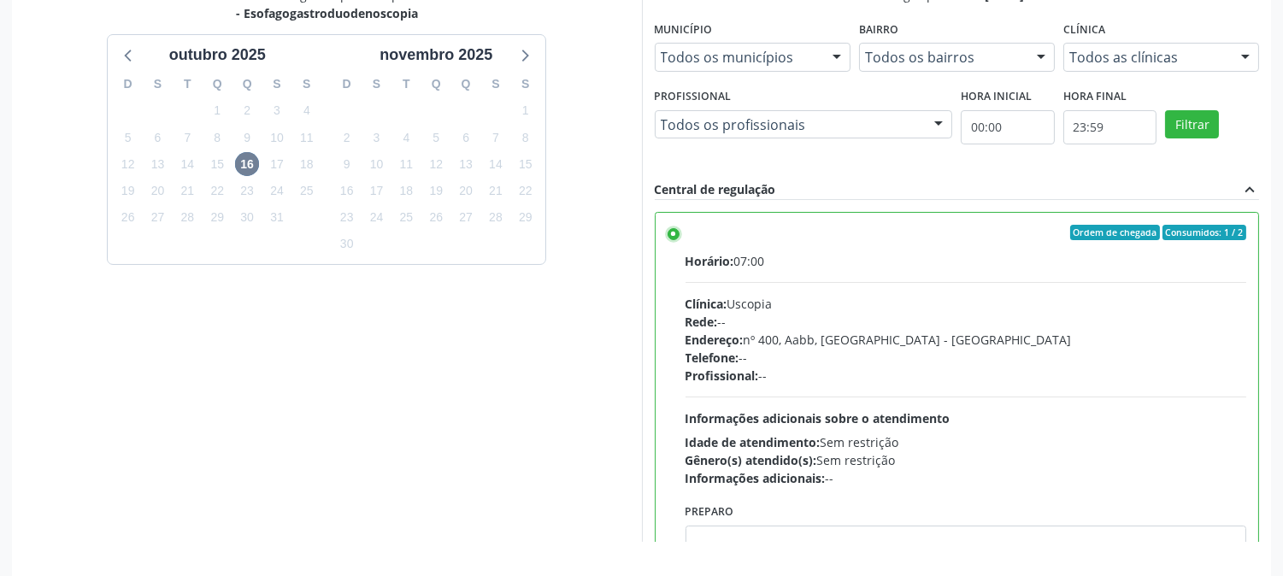
scroll to position [444, 0]
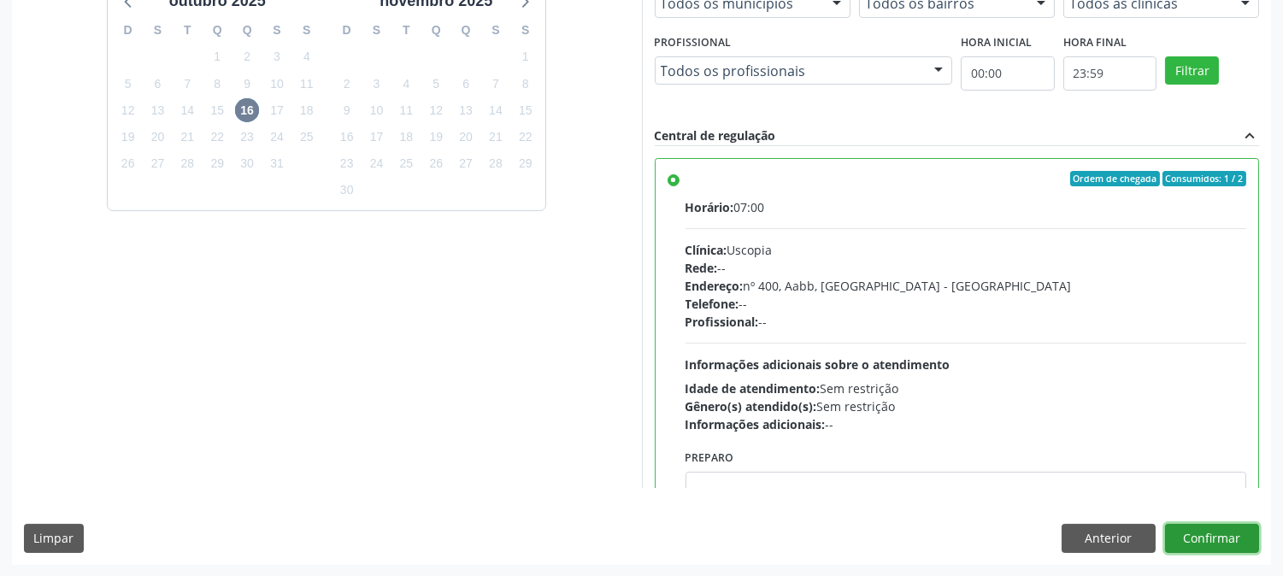
click at [1248, 530] on button "Confirmar" at bounding box center [1212, 538] width 94 height 29
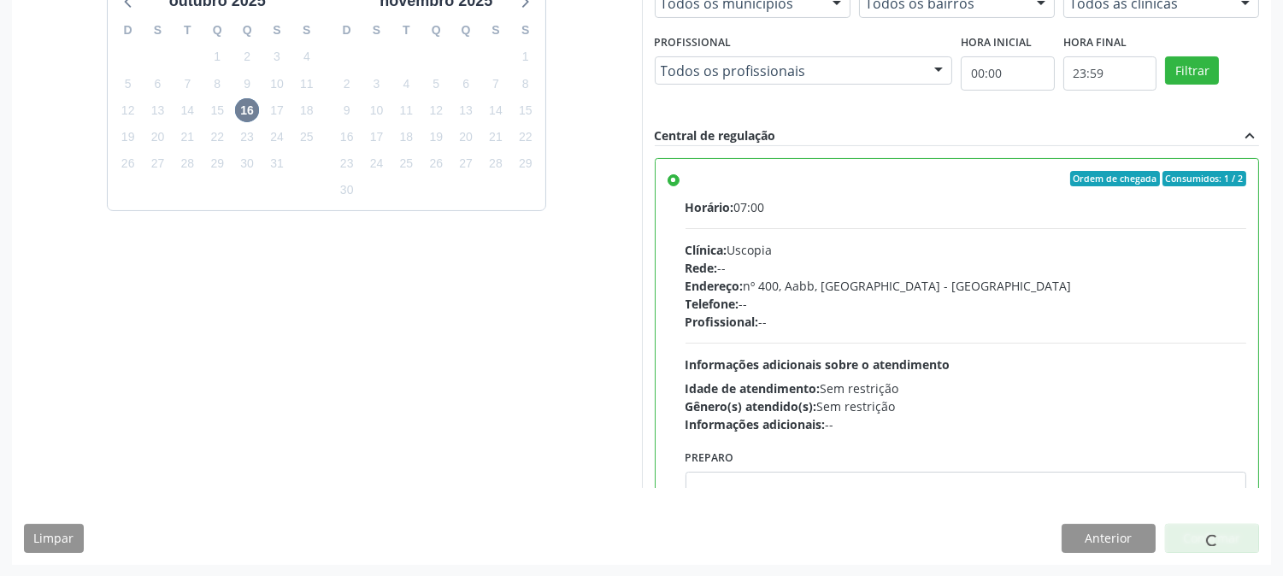
scroll to position [0, 0]
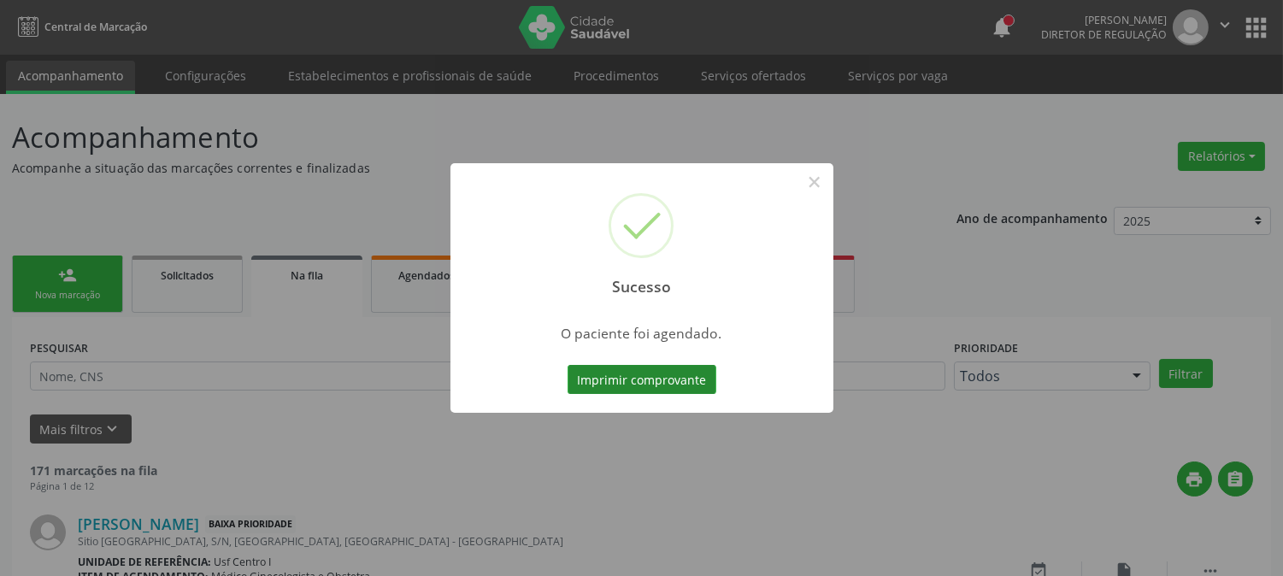
click at [629, 386] on button "Imprimir comprovante" at bounding box center [641, 379] width 149 height 29
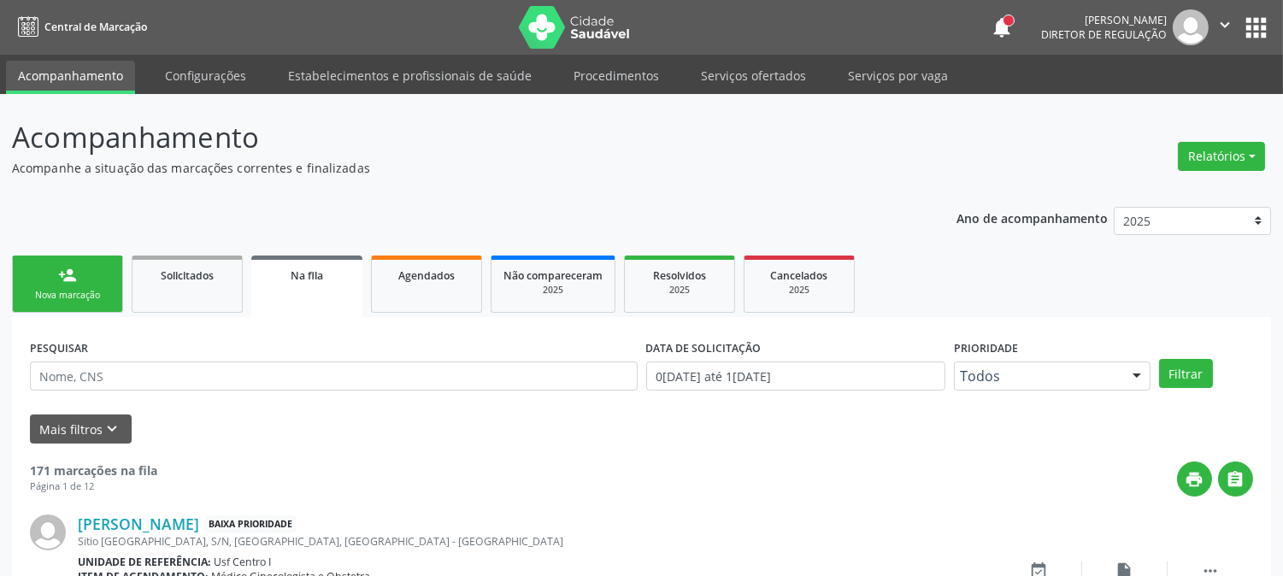
click at [1245, 26] on button "apps" at bounding box center [1256, 28] width 30 height 30
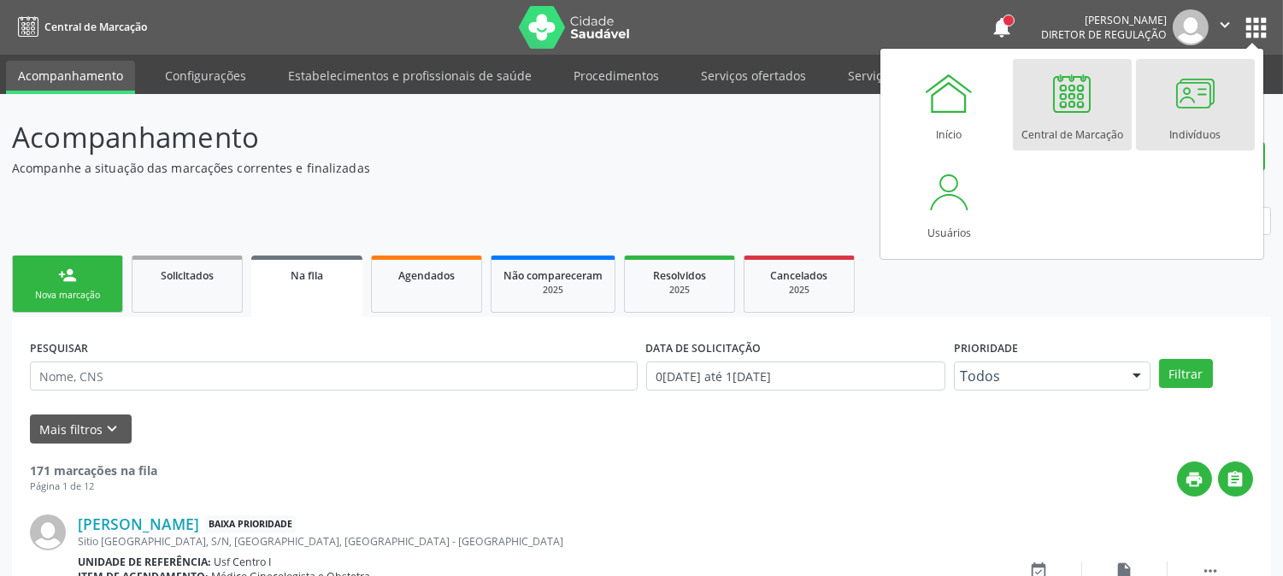
click at [1201, 89] on div at bounding box center [1194, 93] width 51 height 51
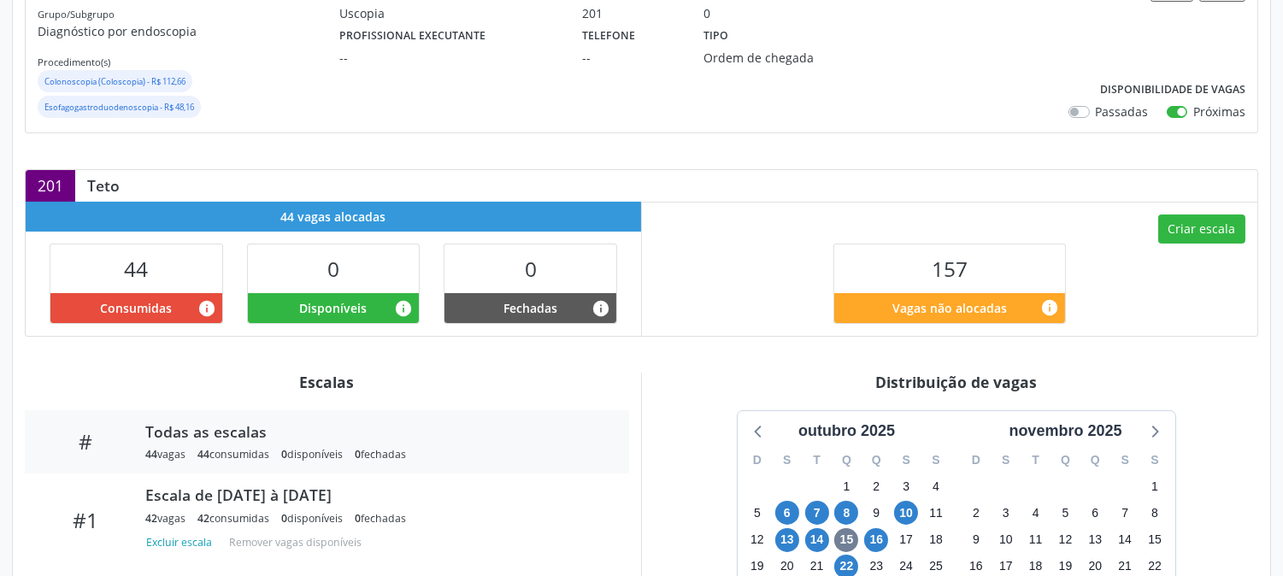
scroll to position [285, 0]
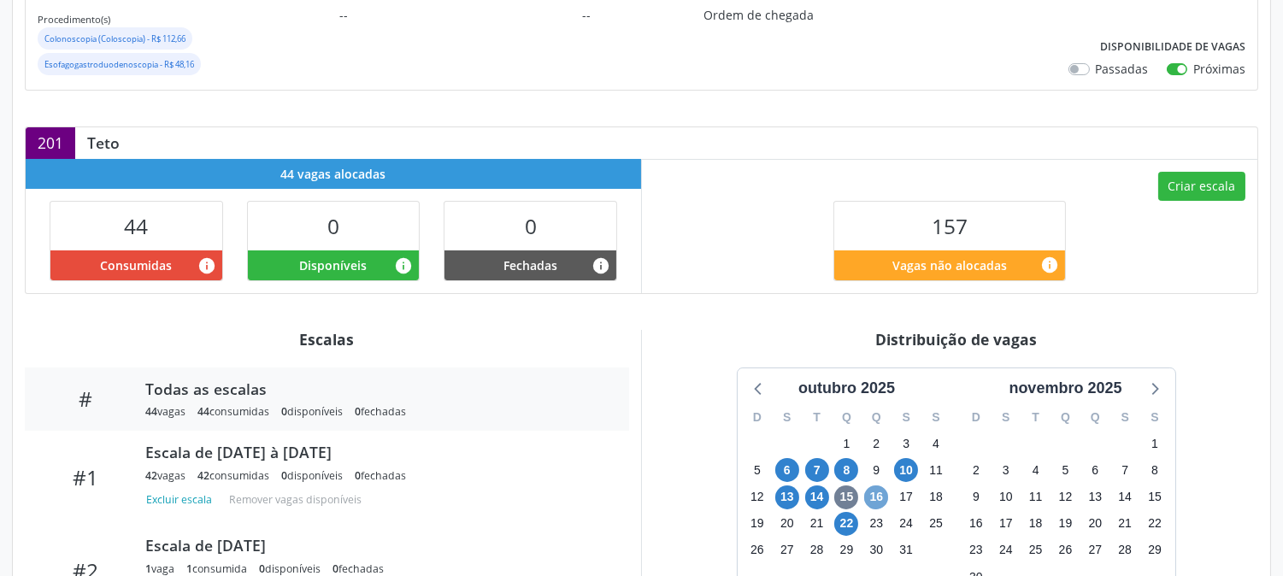
click at [880, 497] on span "16" at bounding box center [876, 497] width 24 height 24
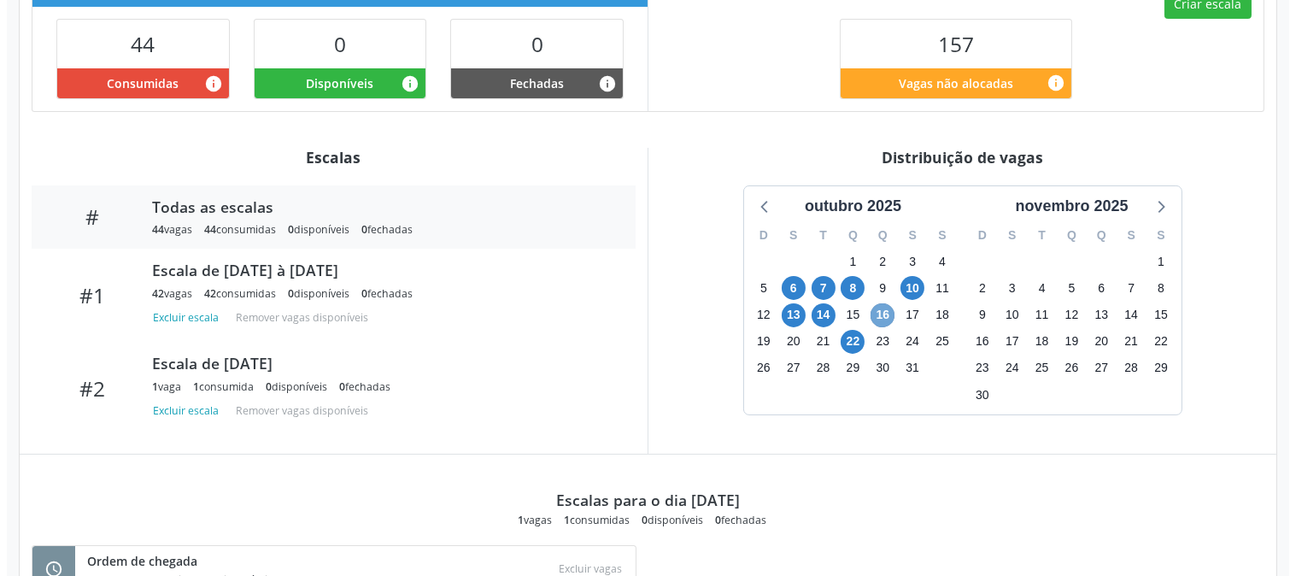
scroll to position [465, 0]
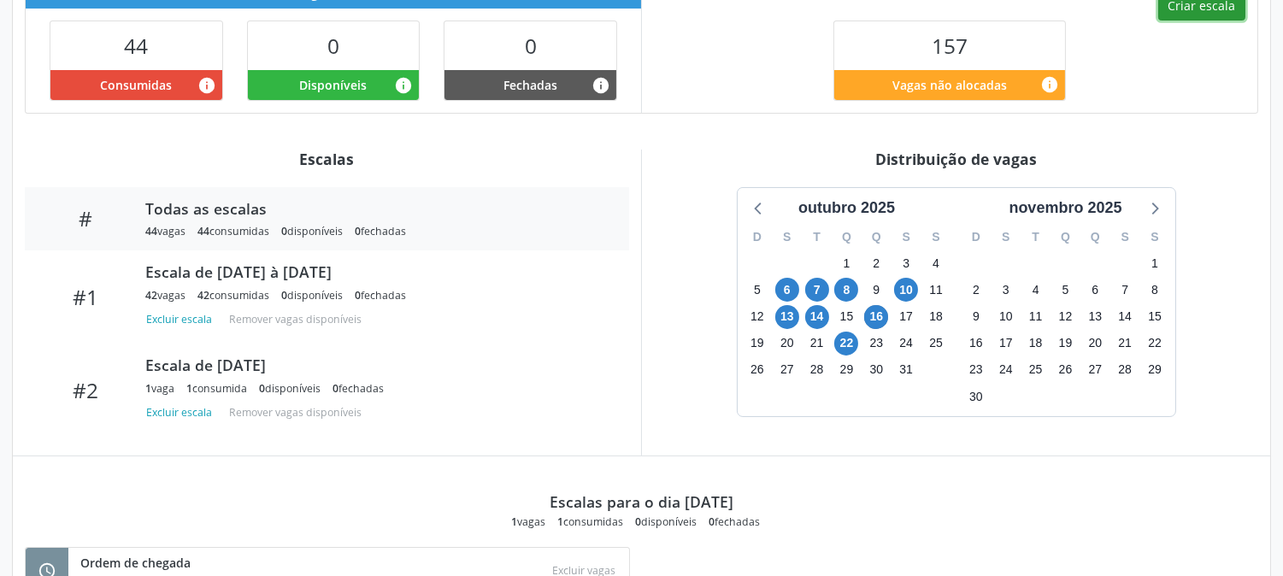
click at [1218, 7] on button "Criar escala" at bounding box center [1201, 5] width 87 height 29
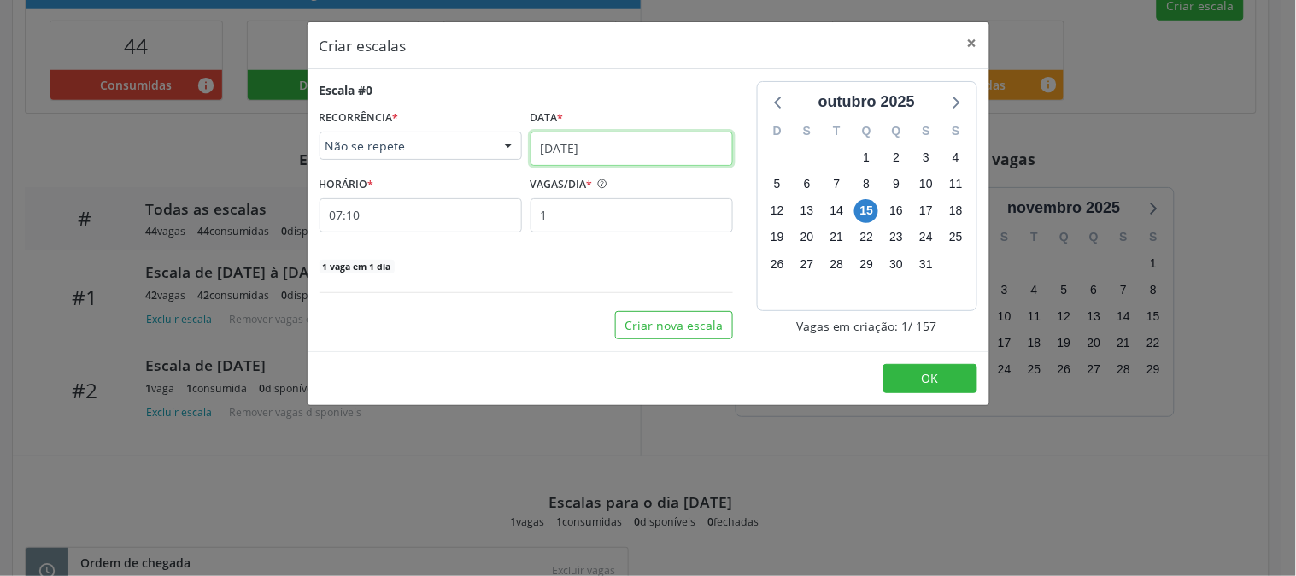
click at [625, 150] on input "15/10/2025" at bounding box center [632, 149] width 203 height 34
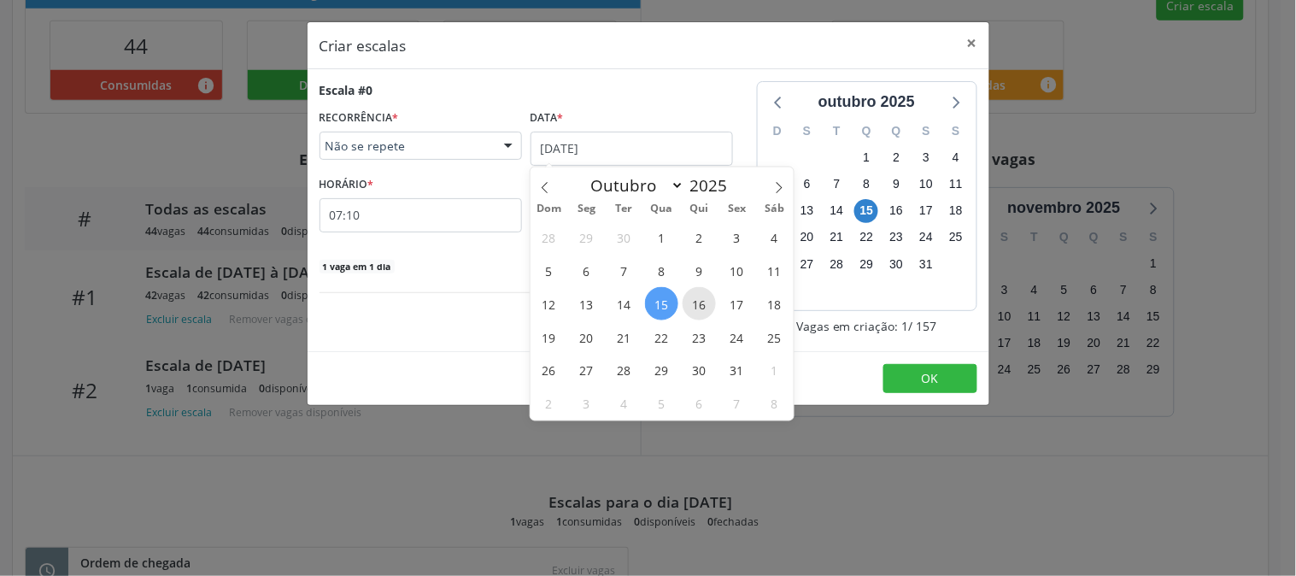
click at [710, 312] on span "16" at bounding box center [699, 303] width 33 height 33
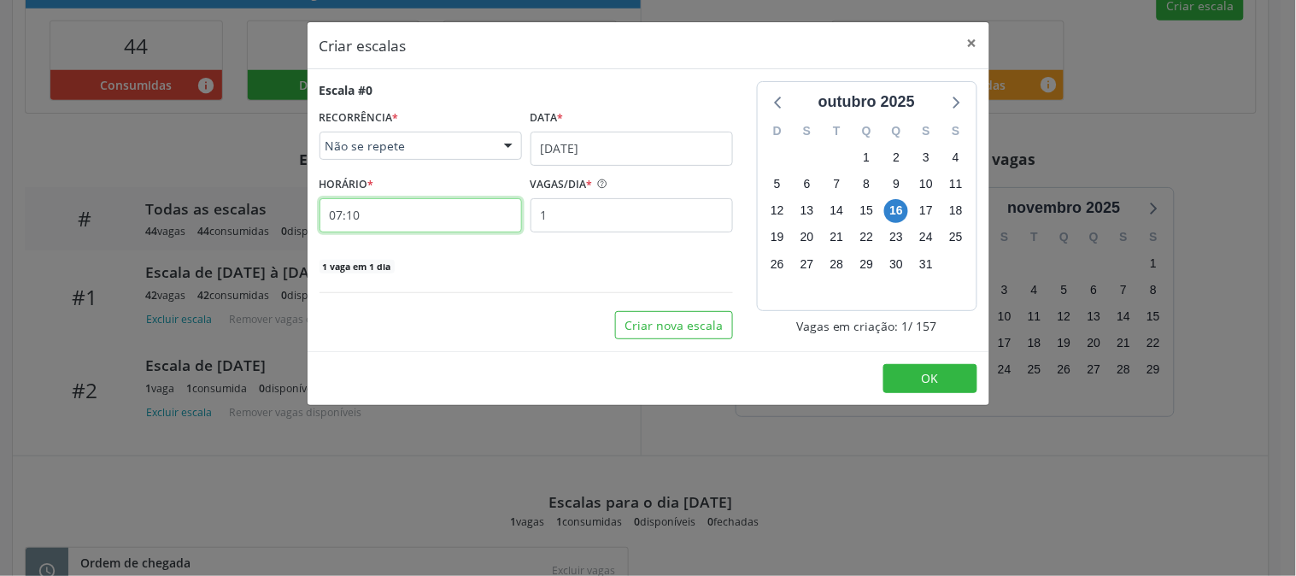
click at [397, 228] on input "07:10" at bounding box center [421, 215] width 203 height 34
click at [339, 216] on input "07:10" at bounding box center [421, 215] width 203 height 34
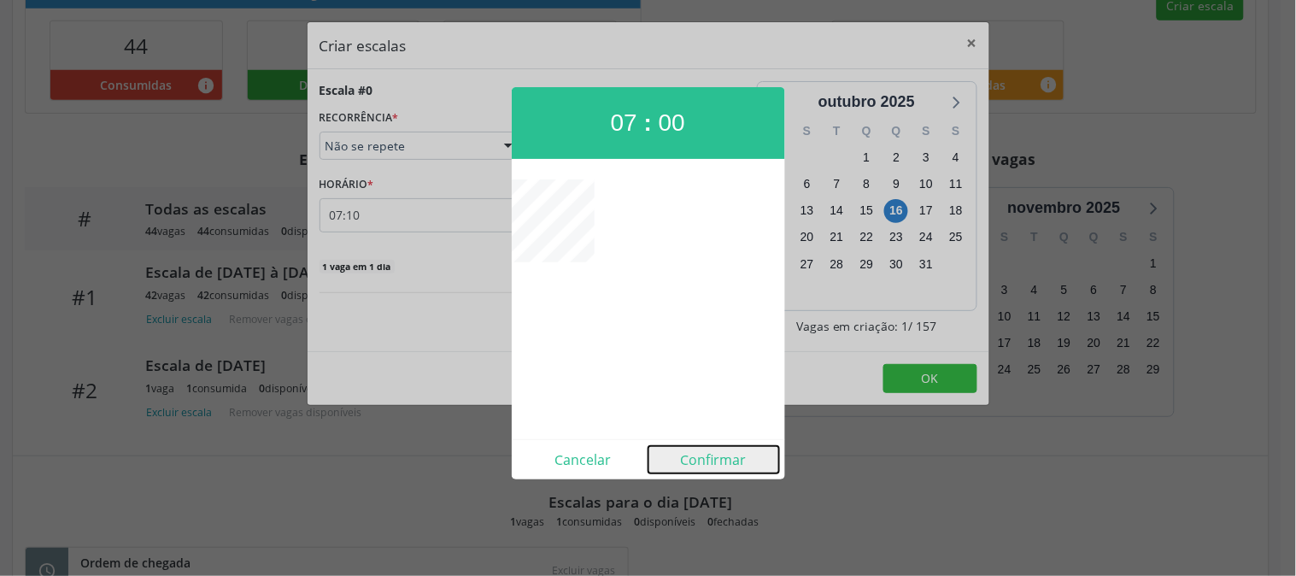
click at [725, 455] on button "Confirmar" at bounding box center [714, 459] width 131 height 27
type input "07:00"
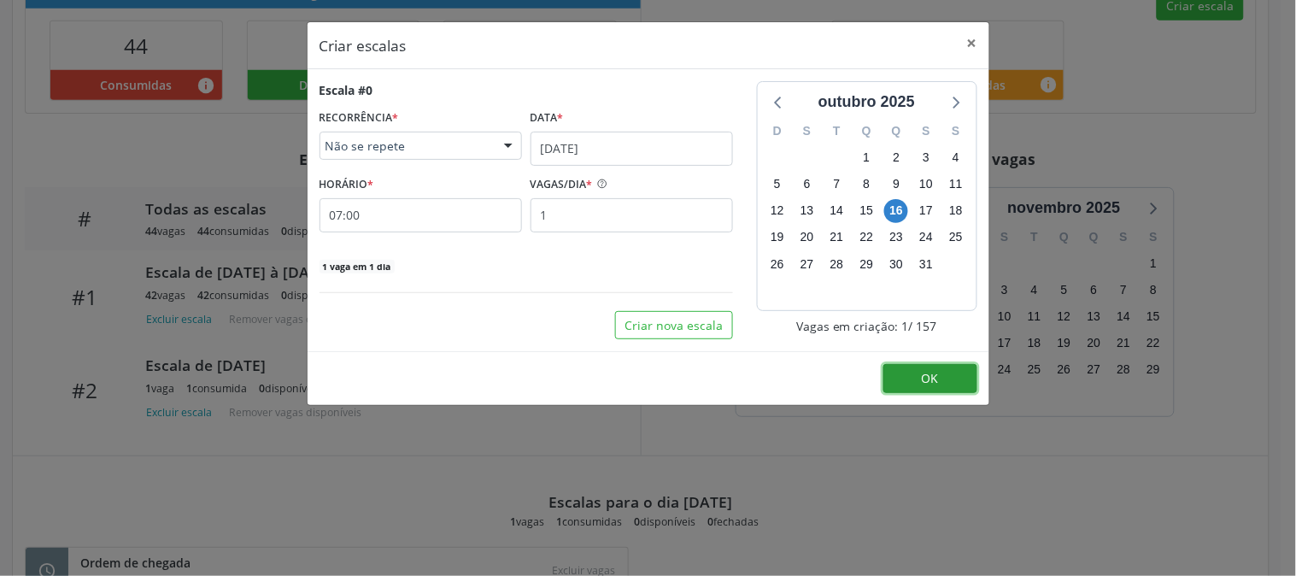
click at [920, 380] on button "OK" at bounding box center [931, 378] width 94 height 29
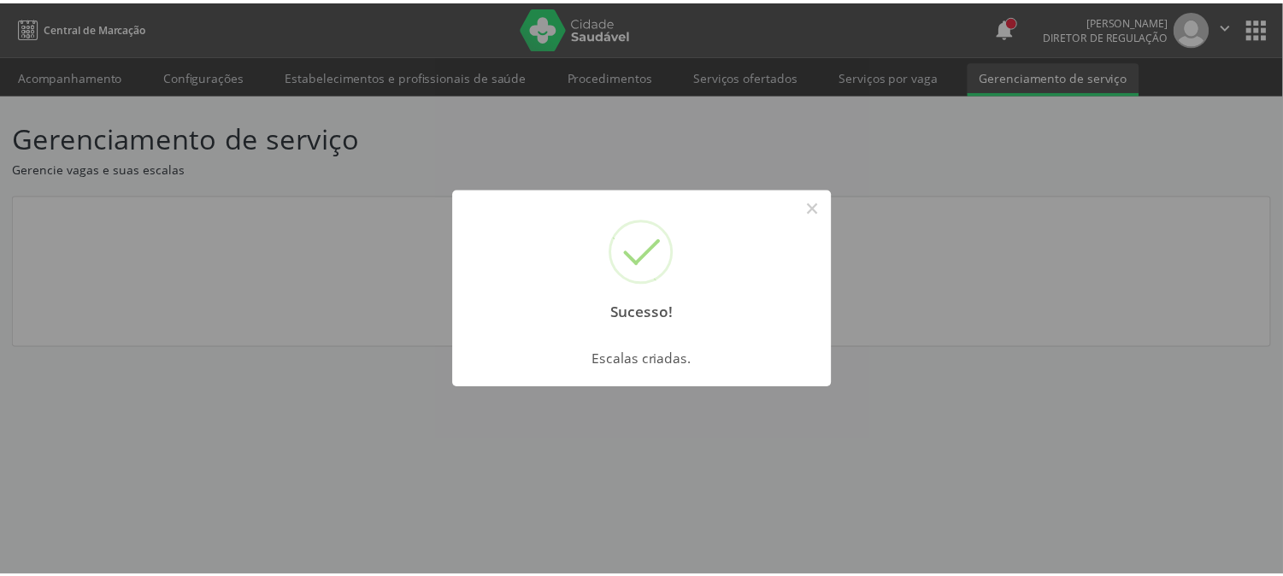
scroll to position [0, 0]
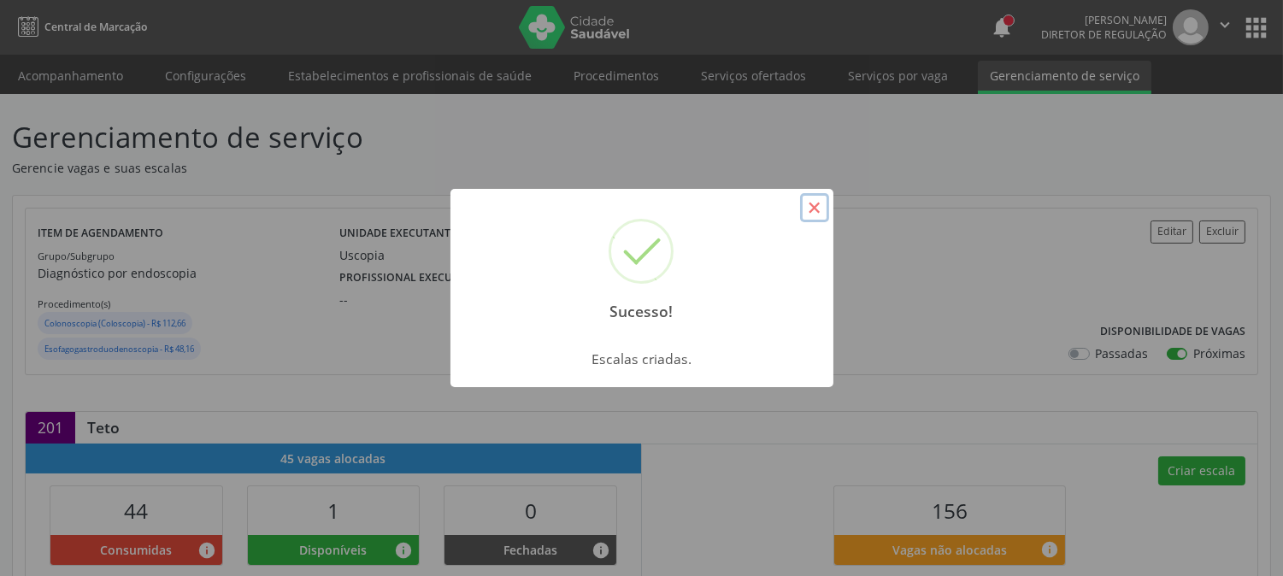
click at [817, 214] on button "×" at bounding box center [814, 207] width 29 height 29
